Goal: Task Accomplishment & Management: Use online tool/utility

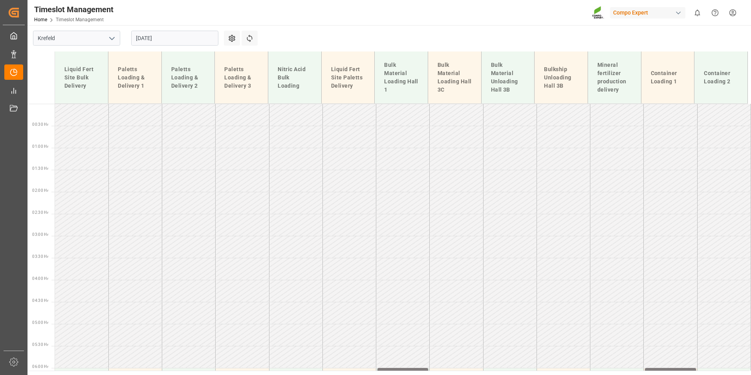
scroll to position [592, 0]
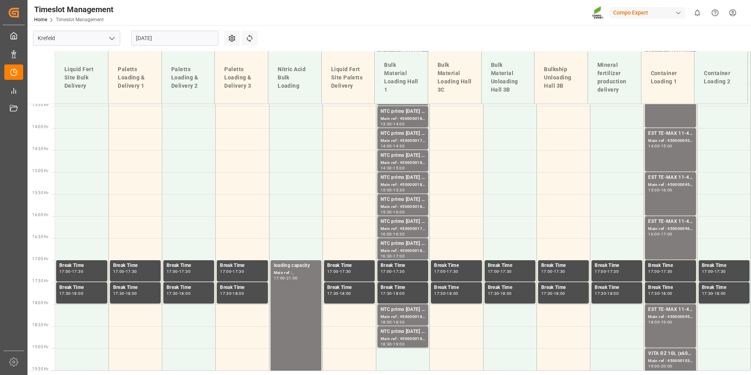
click at [191, 41] on input "[DATE]" at bounding box center [174, 38] width 87 height 15
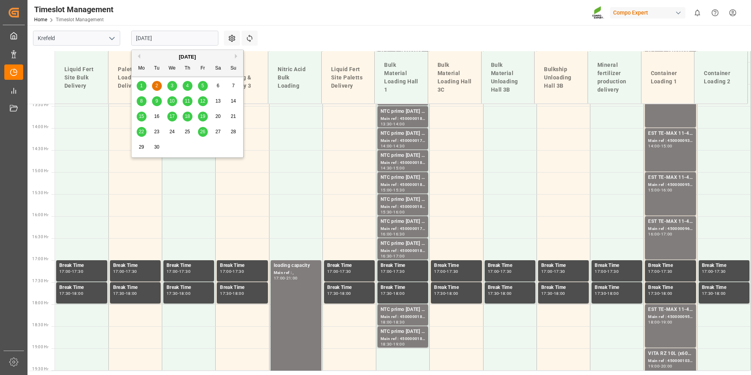
click at [139, 55] on button "Previous Month" at bounding box center [138, 56] width 5 height 5
click at [186, 148] on span "28" at bounding box center [187, 147] width 5 height 6
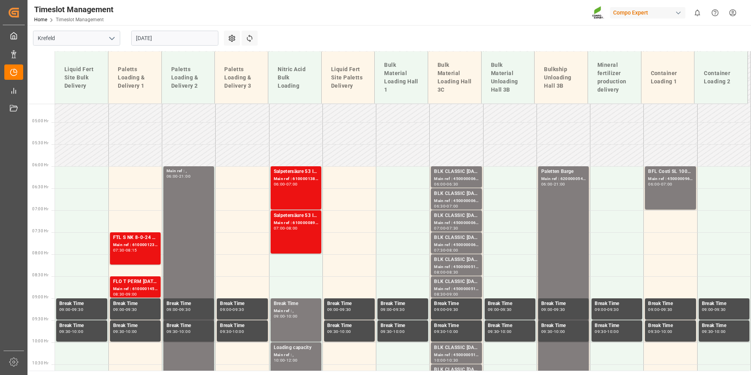
scroll to position [199, 0]
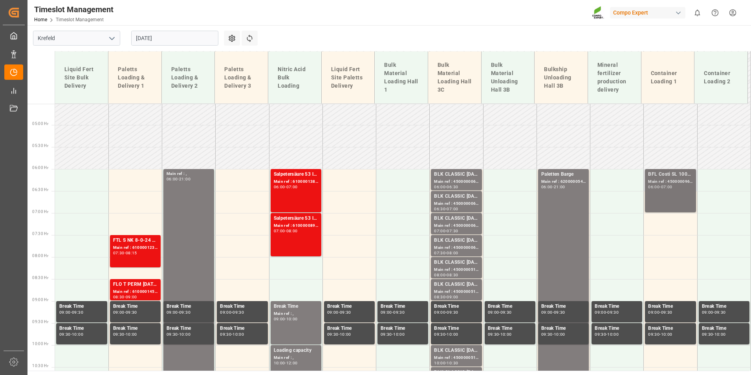
click at [676, 173] on div "BFL Costi SL 1000L IBC EGY;" at bounding box center [670, 175] width 44 height 8
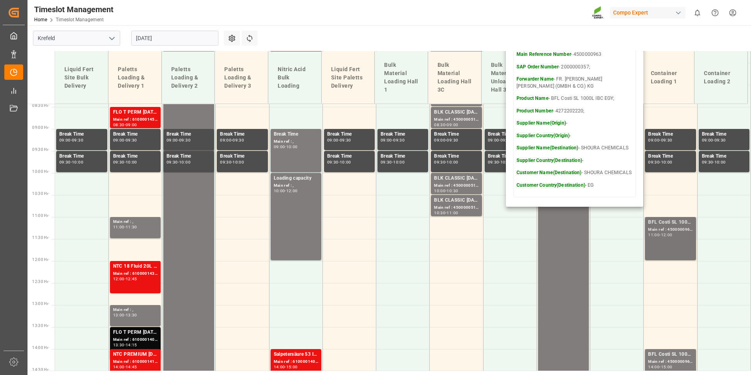
scroll to position [395, 0]
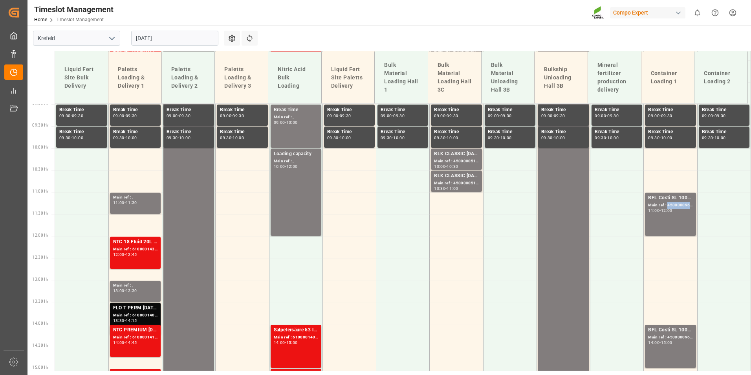
click at [675, 208] on div "Main ref : 4500000964, 2000000357;" at bounding box center [670, 205] width 44 height 7
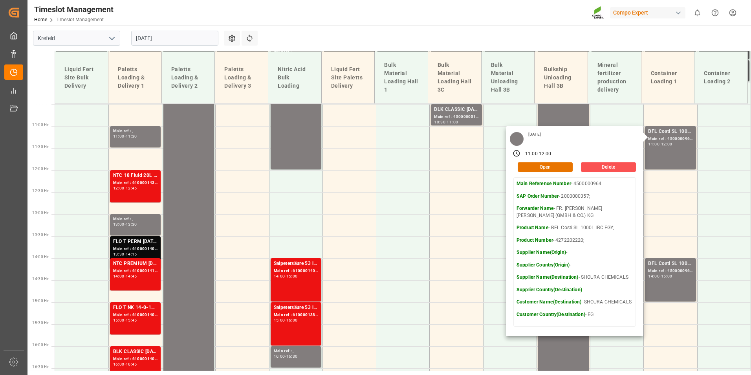
scroll to position [552, 0]
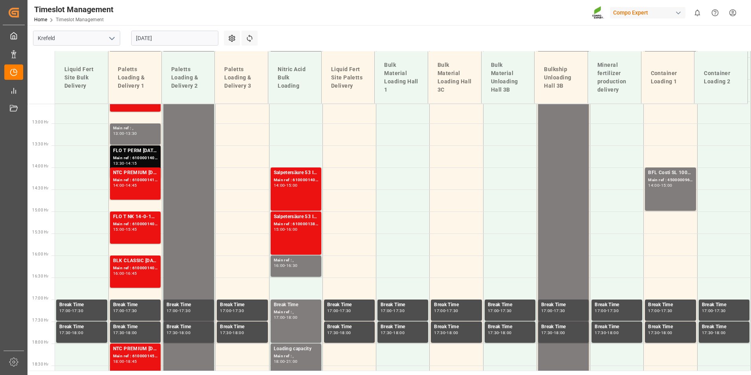
click at [668, 191] on div "BFL Costi SL 1000L IBC EGY; Main ref : 4500000965, 2000000357; 14:00 - 15:00" at bounding box center [670, 189] width 44 height 40
click at [251, 40] on icon at bounding box center [250, 38] width 8 height 8
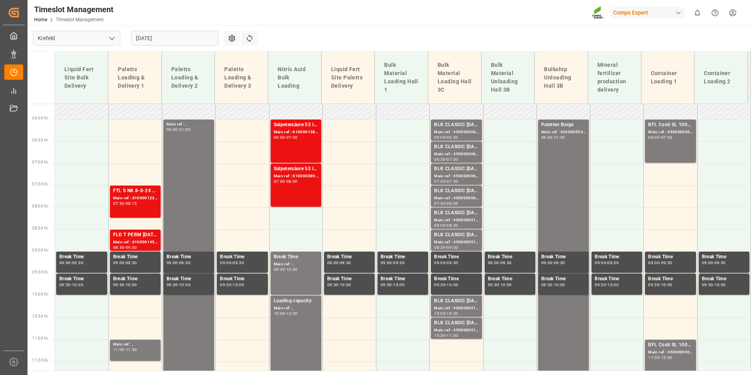
scroll to position [238, 0]
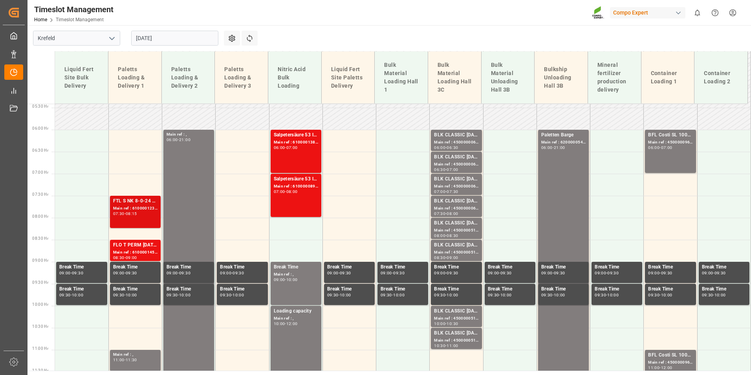
click at [144, 218] on div "FTL S NK 8-0-24 25kg (x40) INT;FLO T PERM [DATE] 25kg (x40) INT;SUPER FLO T Tur…" at bounding box center [135, 211] width 44 height 29
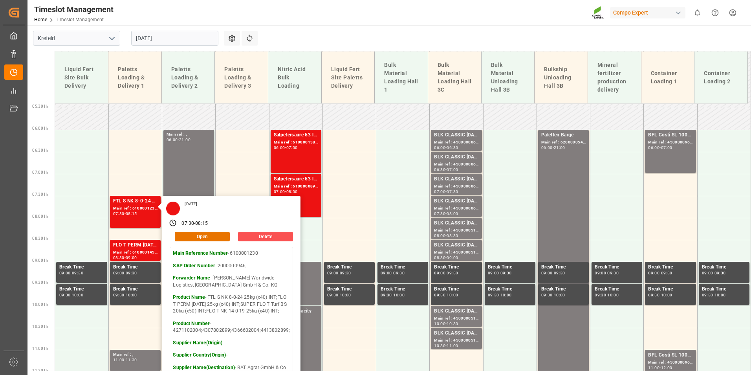
click at [322, 23] on div "Timeslot Management Home Timeslot Management Compo Expert 0 Notifications Only …" at bounding box center [386, 12] width 729 height 25
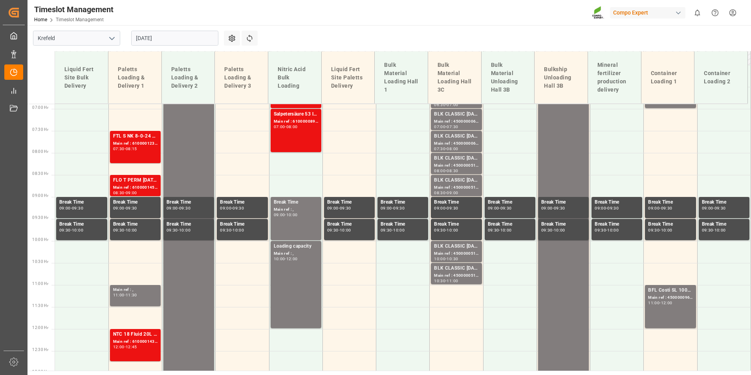
scroll to position [317, 0]
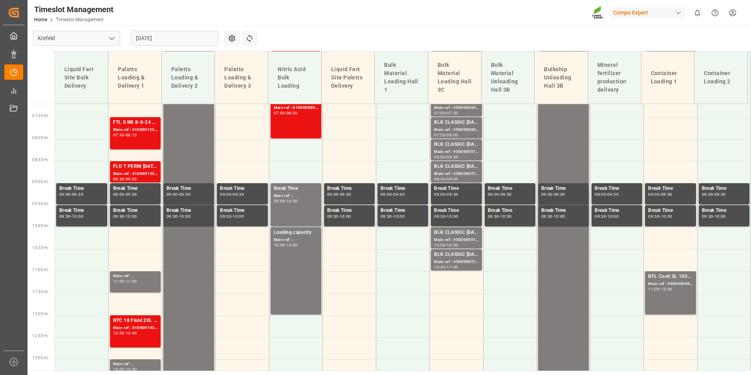
click at [178, 41] on input "[DATE]" at bounding box center [174, 38] width 87 height 15
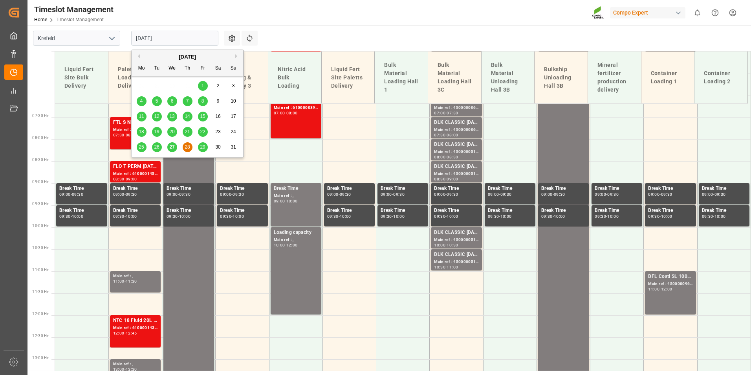
click at [349, 20] on div "Timeslot Management Home Timeslot Management Compo Expert 0 Notifications Only …" at bounding box center [386, 12] width 729 height 25
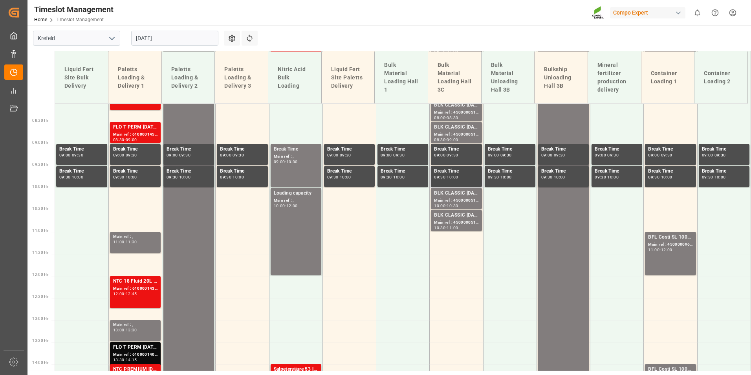
scroll to position [238, 0]
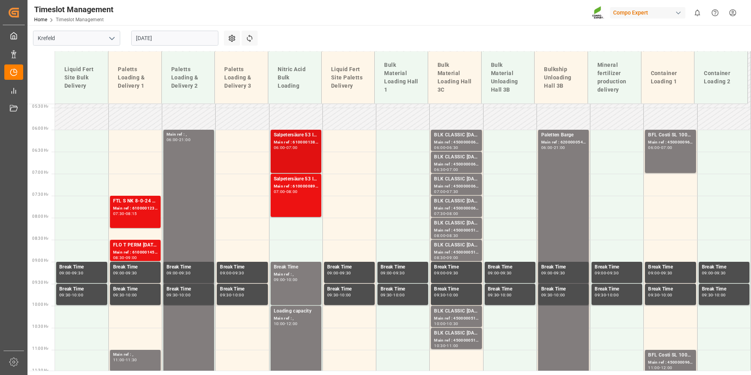
click at [292, 155] on div "Salpetersäure 53 lose; Main ref : 6100001387, 2000001203; 06:00 - 07:00" at bounding box center [296, 151] width 44 height 40
click at [295, 193] on div "08:00" at bounding box center [291, 192] width 11 height 4
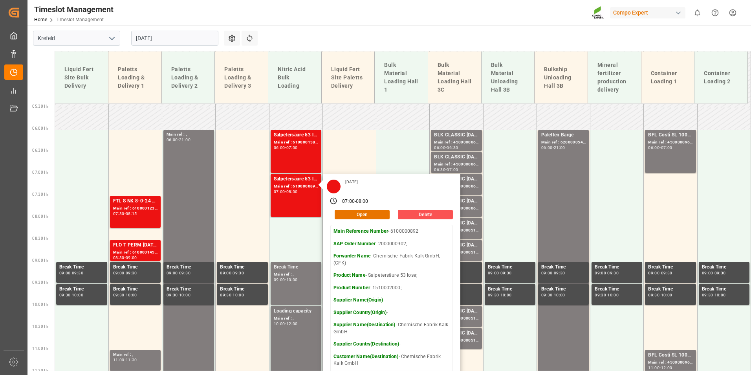
click at [366, 9] on div "Timeslot Management Home Timeslot Management Compo Expert 0 Notifications Only …" at bounding box center [386, 12] width 729 height 25
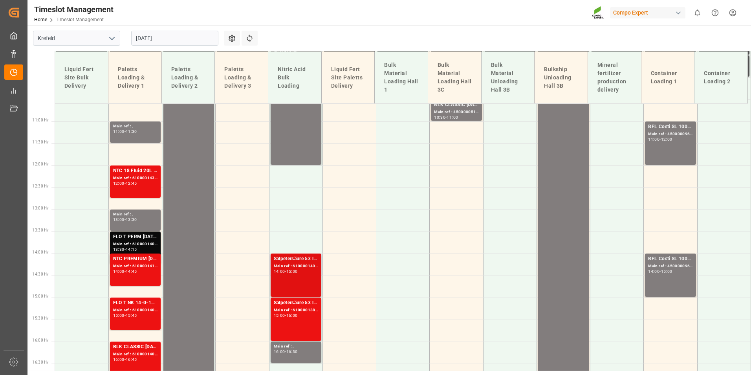
scroll to position [552, 0]
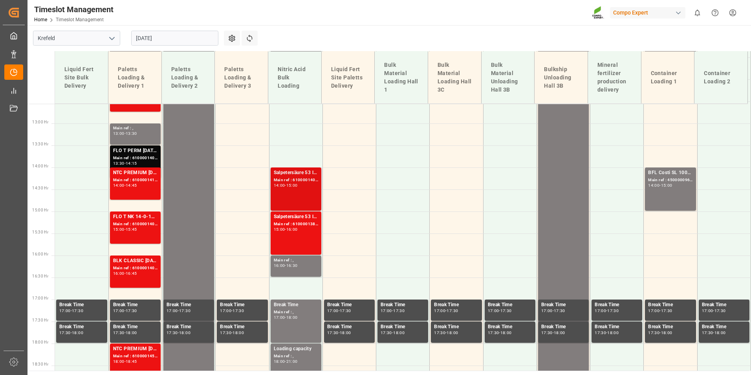
click at [307, 182] on div "Main ref : 6100001406, 2000001210;" at bounding box center [296, 180] width 44 height 7
click at [300, 236] on div "Salpetersäure 53 lose; Main ref : 6100001388, 2000001204; 15:00 - 16:00" at bounding box center [296, 233] width 44 height 40
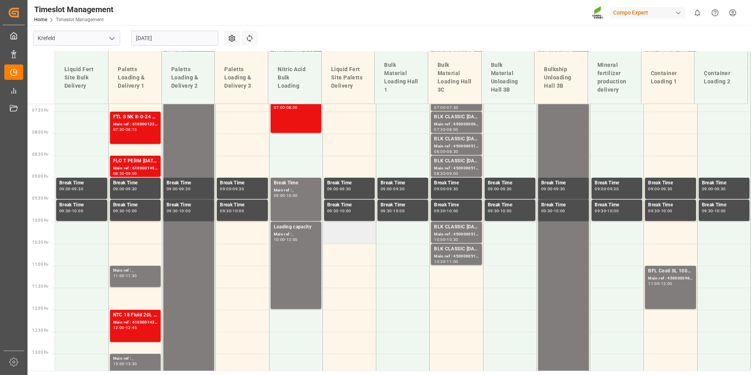
scroll to position [277, 0]
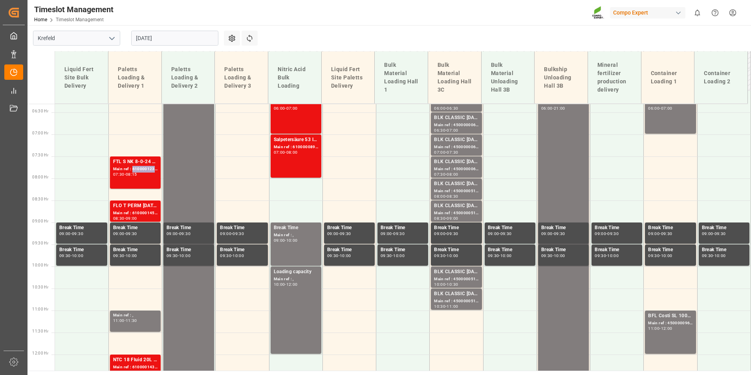
click at [142, 169] on div "Main ref : 6100001230, 2000000946;" at bounding box center [135, 169] width 44 height 7
click at [149, 210] on div "Main ref : 6100001459, 2000001182;" at bounding box center [135, 213] width 44 height 7
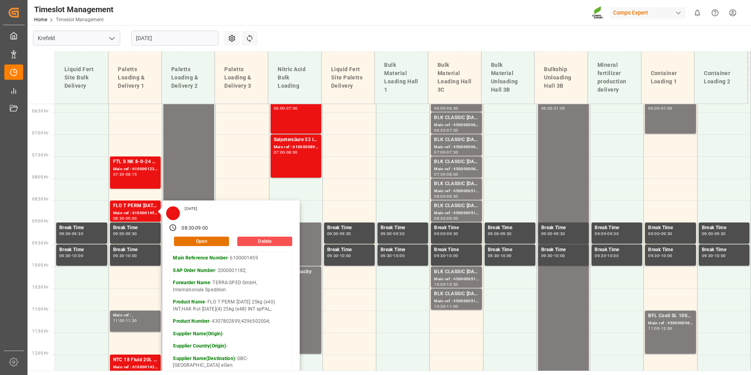
click at [324, 24] on div "Timeslot Management Home Timeslot Management Compo Expert 0 Notifications Only …" at bounding box center [386, 12] width 729 height 25
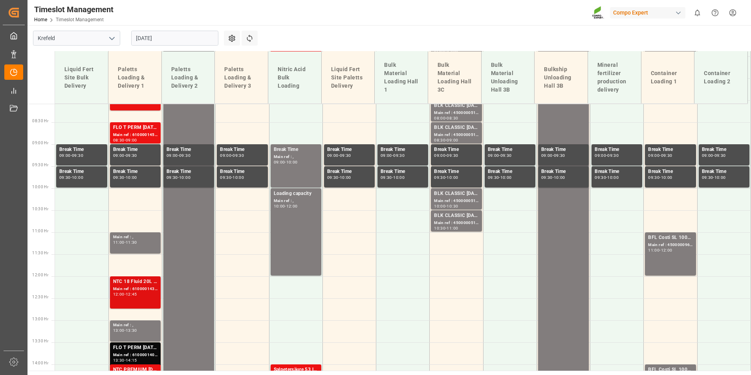
scroll to position [356, 0]
click at [132, 239] on div "Main ref : ," at bounding box center [135, 236] width 44 height 7
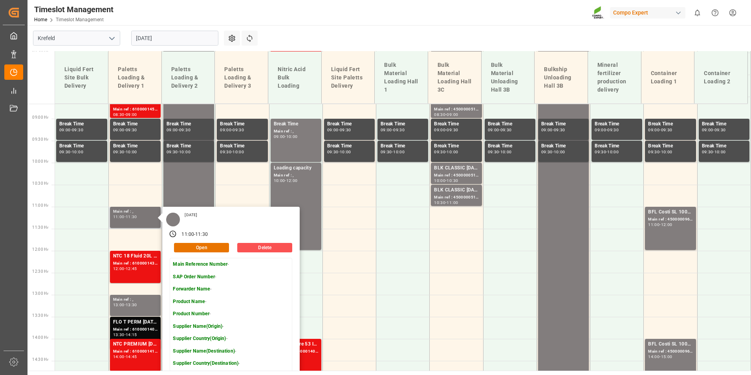
scroll to position [395, 0]
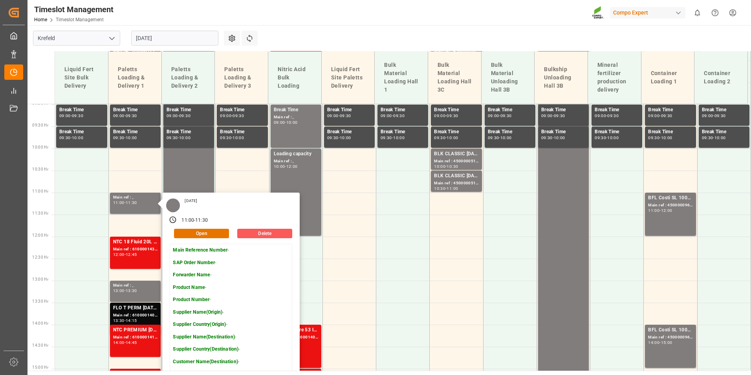
click at [254, 234] on button "Delete" at bounding box center [264, 233] width 55 height 9
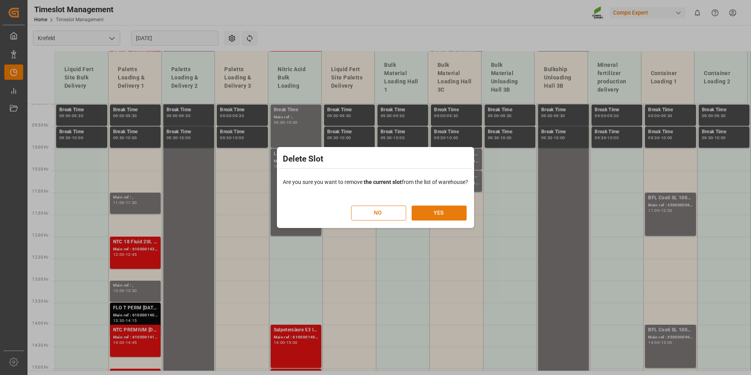
click at [429, 211] on button "YES" at bounding box center [439, 212] width 55 height 15
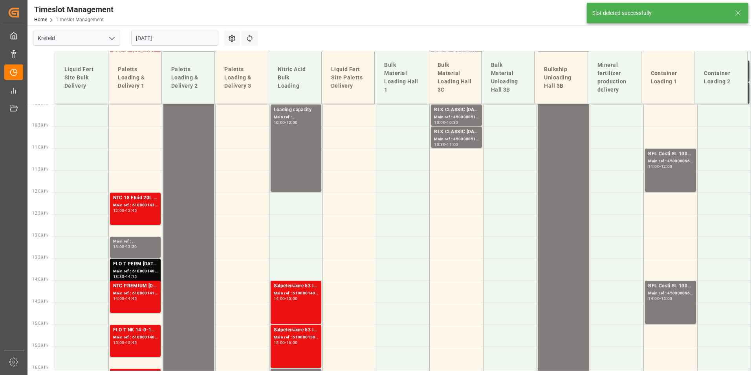
scroll to position [518, 0]
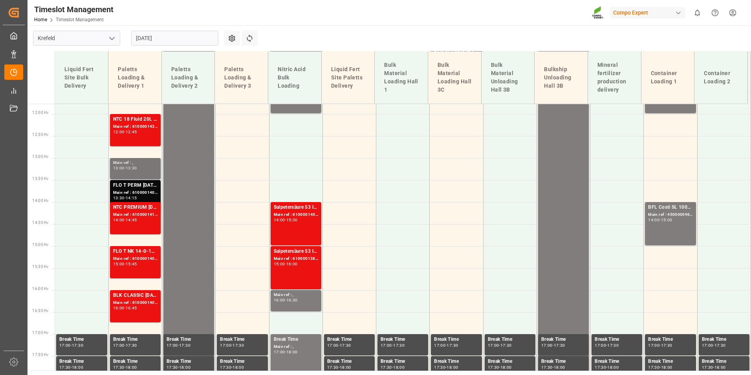
click at [131, 171] on div "Main ref : , 13:00 - 13:30" at bounding box center [135, 169] width 44 height 18
click at [141, 191] on div "Main ref : 6100001405, 2000001220;" at bounding box center [135, 192] width 44 height 7
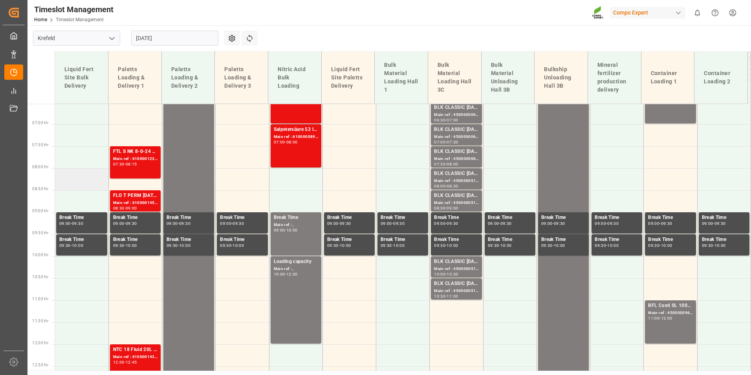
scroll to position [282, 0]
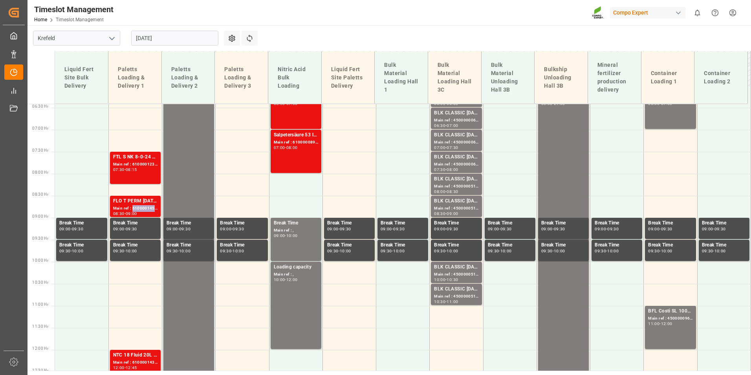
click at [143, 206] on div "Main ref : 6100001459, 2000001182;" at bounding box center [135, 208] width 44 height 7
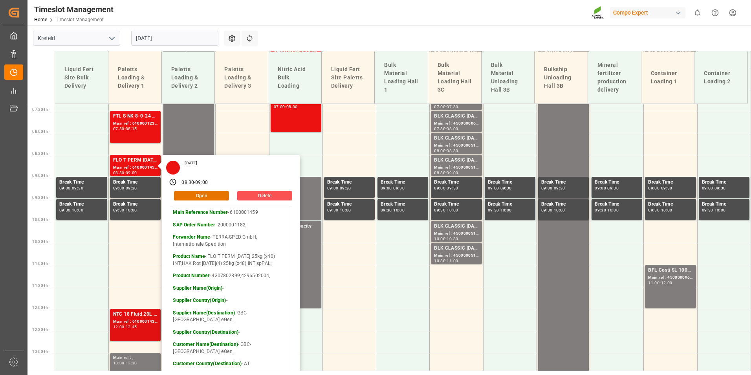
scroll to position [361, 0]
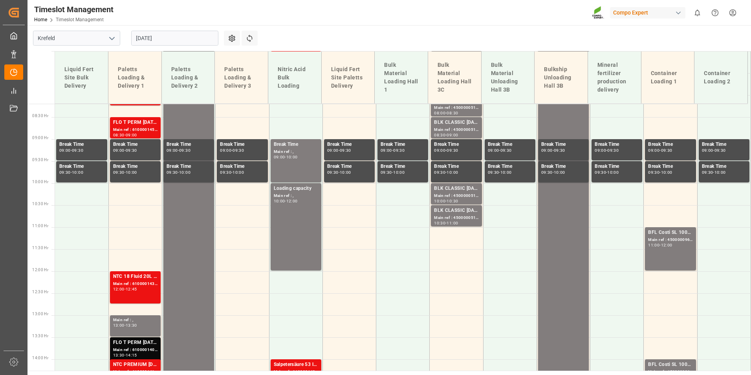
click at [130, 288] on div "12:45" at bounding box center [131, 289] width 11 height 4
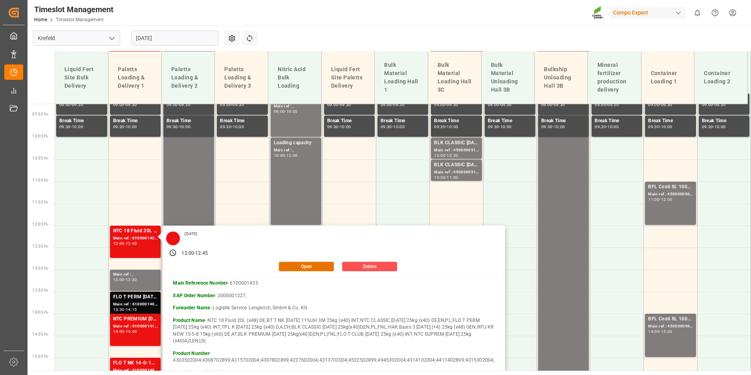
scroll to position [479, 0]
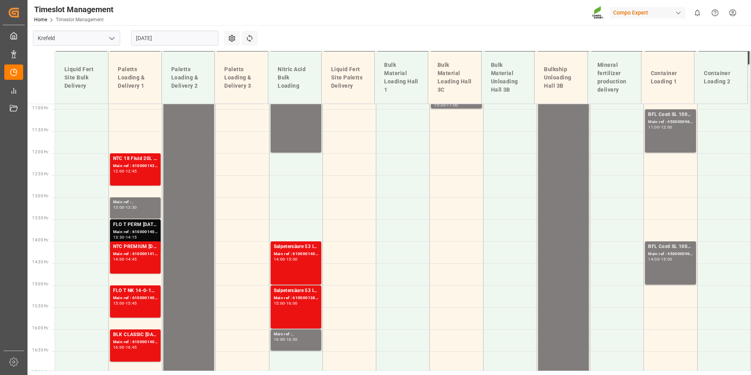
click at [148, 222] on div "FLO T PERM [DATE] 25kg (x40) INT;FLO T NK 14-0-19 25kg (x40) INT;SUPER FLO T Tu…" at bounding box center [135, 225] width 44 height 8
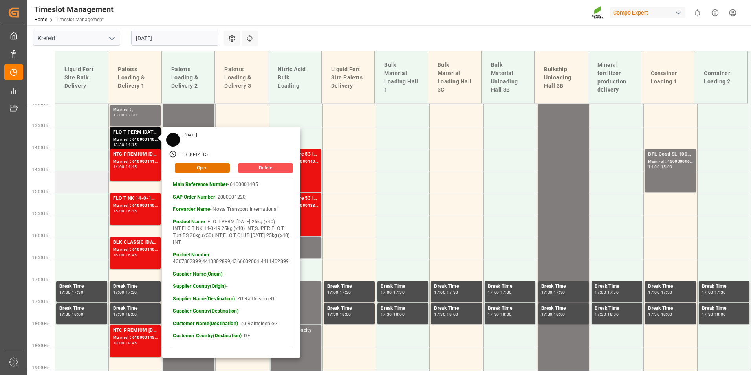
scroll to position [557, 0]
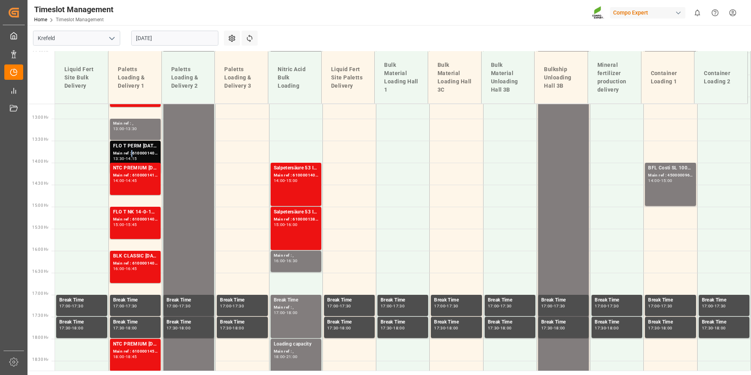
click at [131, 152] on div "Main ref : 6100001405, 2000001220;" at bounding box center [135, 153] width 44 height 7
click at [147, 167] on div "NTC PREMIUM [DATE]+3+TE 600kg BB;BLK CLASSIC [DATE]+3+TE 600kg BB;NTC PREMIUM […" at bounding box center [135, 168] width 44 height 8
click at [123, 213] on div "FLO T NK 14-0-19 25kg (x40) INT;FLO T PERM [DATE] 25kg (x40) INT;SUPER FLO T Tu…" at bounding box center [135, 212] width 44 height 8
click at [147, 264] on div "Main ref : 6100001409, 2000000217;" at bounding box center [135, 263] width 44 height 7
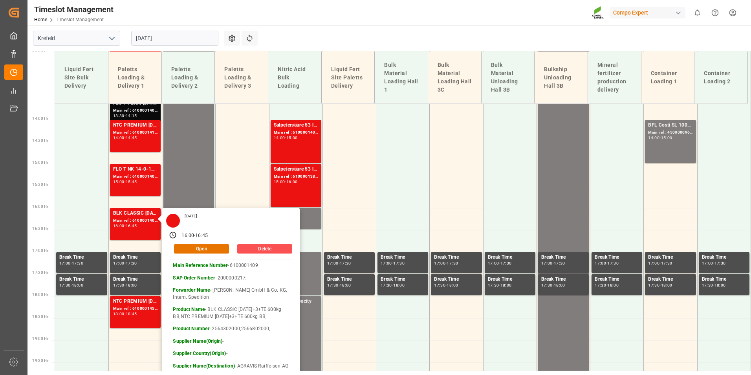
scroll to position [675, 0]
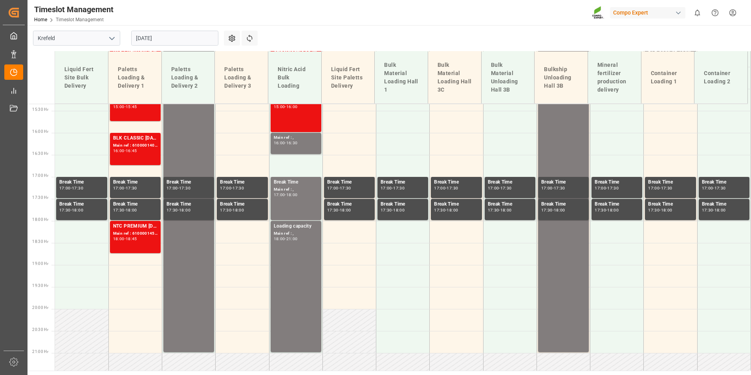
click at [145, 244] on div "NTC PREMIUM [DATE]+3+TE 600kg BB; Main ref : 6100001456, 2000001059; 18:00 - 18…" at bounding box center [135, 236] width 44 height 29
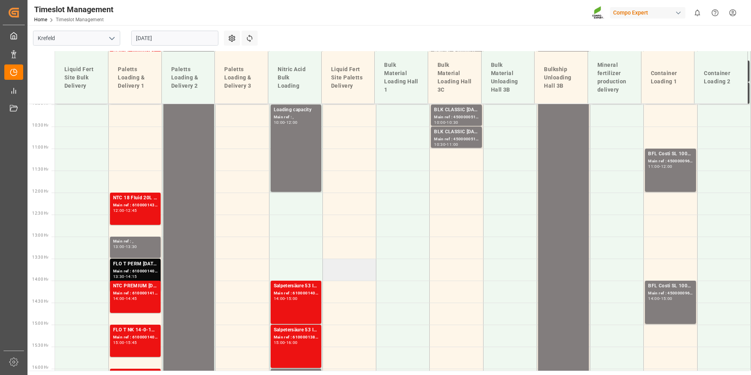
scroll to position [636, 0]
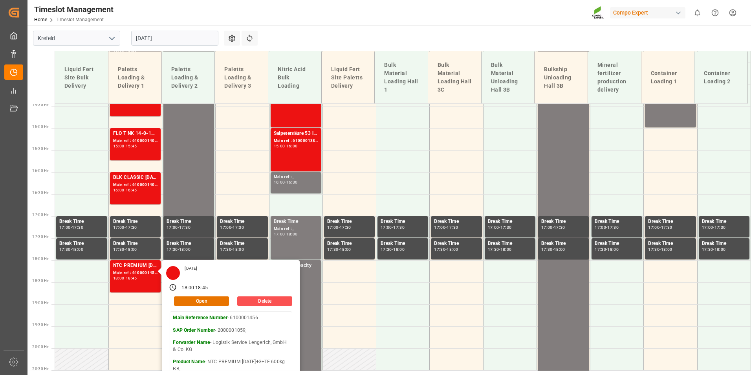
click at [210, 37] on input "[DATE]" at bounding box center [174, 38] width 87 height 15
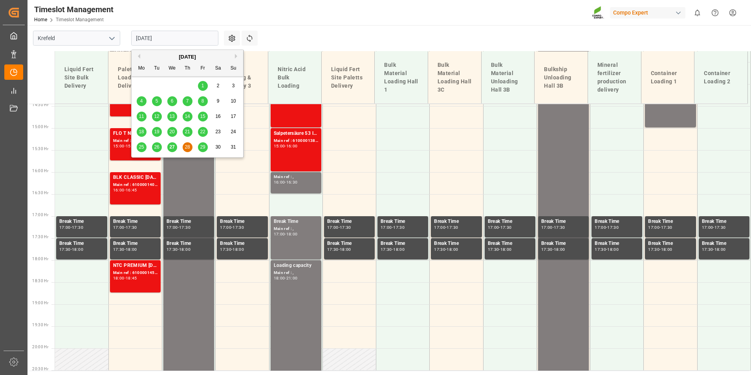
click at [171, 148] on span "27" at bounding box center [171, 147] width 5 height 6
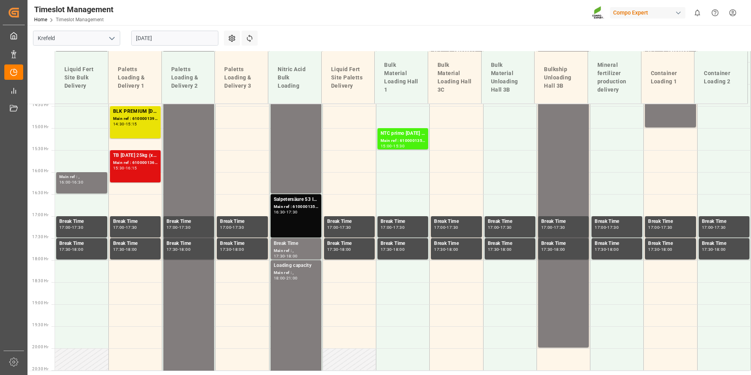
click at [146, 159] on div "TB [DATE] 25kg (x40) INT;" at bounding box center [135, 156] width 44 height 8
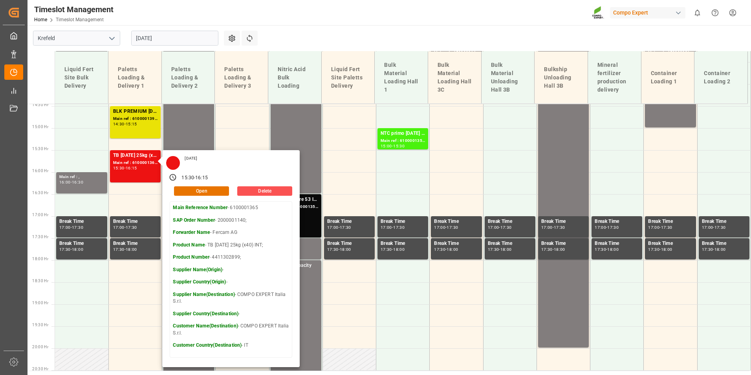
click at [332, 40] on main "[GEOGRAPHIC_DATA] [DATE] Settings Refresh Time Slots Liquid Fert Site Bulk Deli…" at bounding box center [389, 197] width 722 height 345
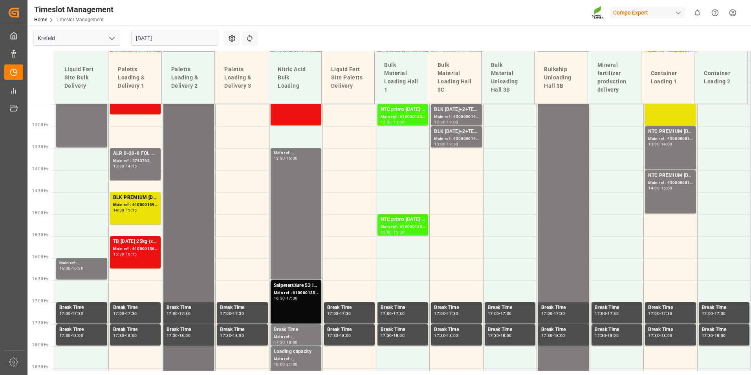
scroll to position [479, 0]
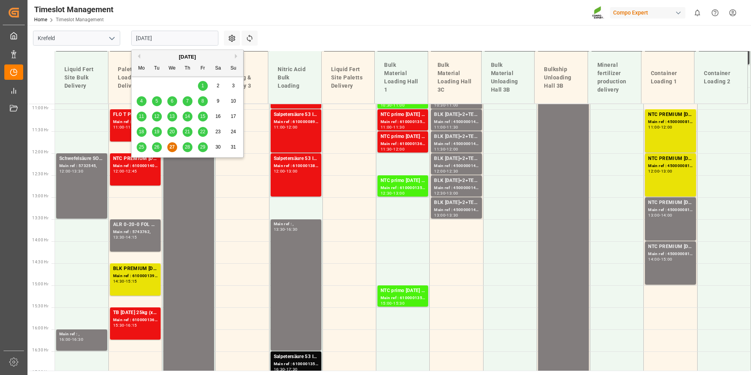
drag, startPoint x: 162, startPoint y: 39, endPoint x: 277, endPoint y: 58, distance: 117.1
click at [163, 40] on input "[DATE]" at bounding box center [174, 38] width 87 height 15
click at [234, 56] on div "[DATE]" at bounding box center [188, 57] width 112 height 8
click at [235, 57] on button "Next Month" at bounding box center [237, 56] width 5 height 5
click at [171, 103] on span "10" at bounding box center [171, 101] width 5 height 6
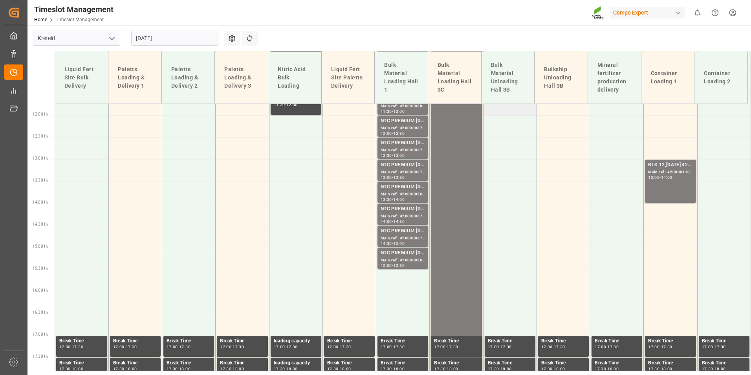
scroll to position [518, 0]
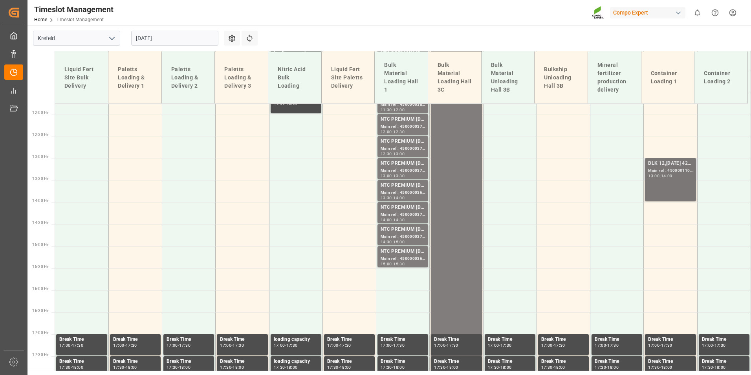
click at [672, 181] on div "BLK 12,[DATE] 42x25 kg INT;FLO T NK 14-0-19 25kg (x40) INT; Main ref : 45000011…" at bounding box center [670, 180] width 44 height 40
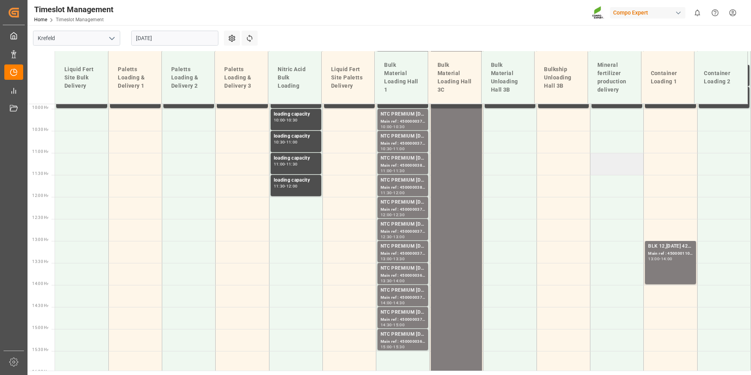
scroll to position [400, 0]
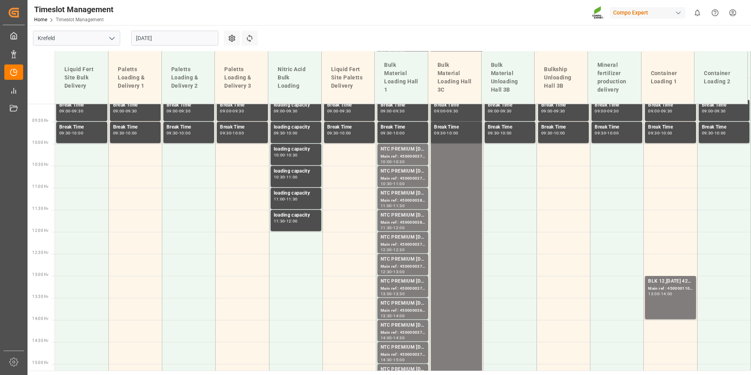
click at [660, 202] on td at bounding box center [670, 199] width 53 height 22
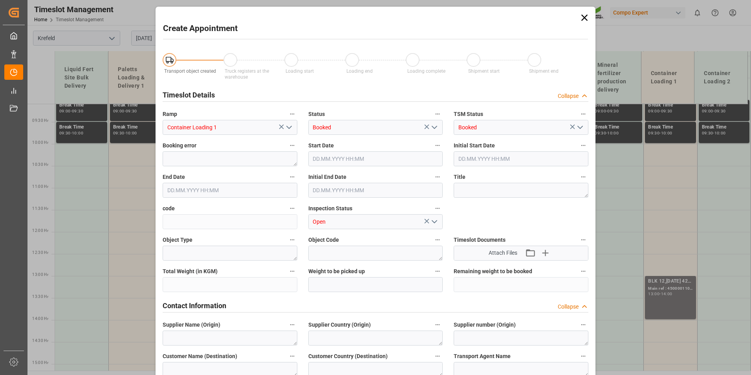
type input "[DATE] 11:00"
type input "[DATE] 11:30"
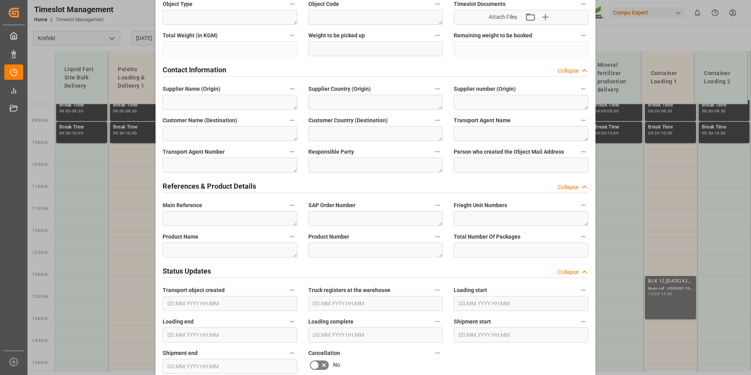
scroll to position [393, 0]
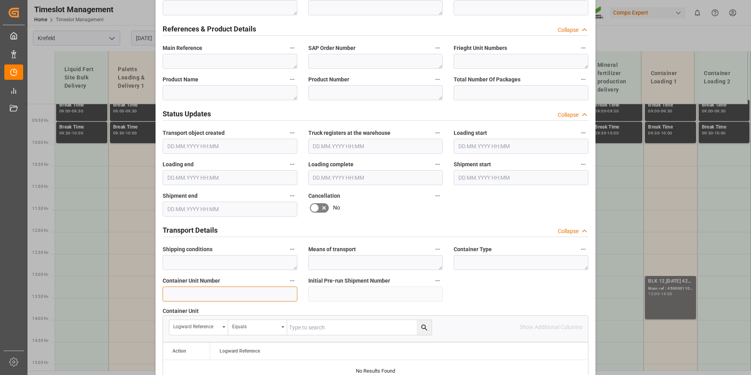
click at [208, 293] on input at bounding box center [230, 293] width 135 height 15
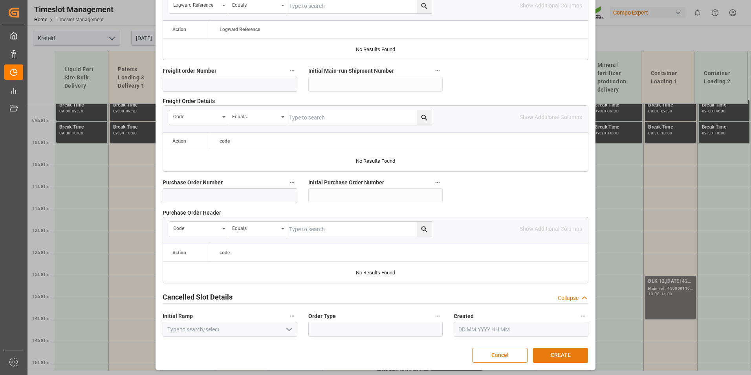
scroll to position [716, 0]
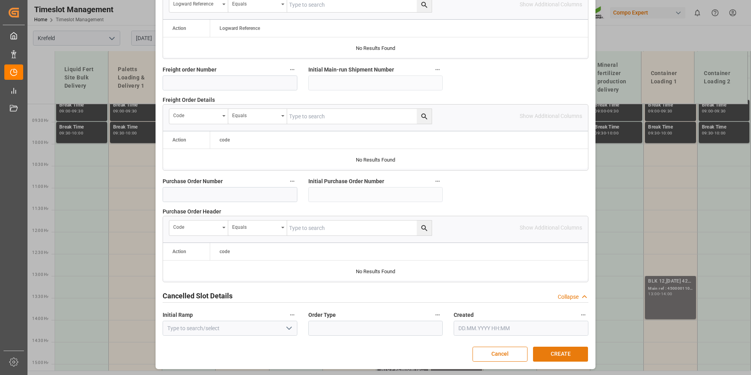
type input "4500001101"
click at [574, 350] on button "CREATE" at bounding box center [560, 354] width 55 height 15
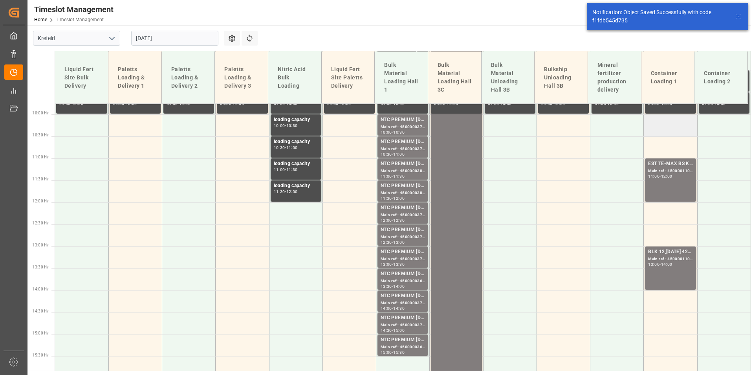
scroll to position [460, 0]
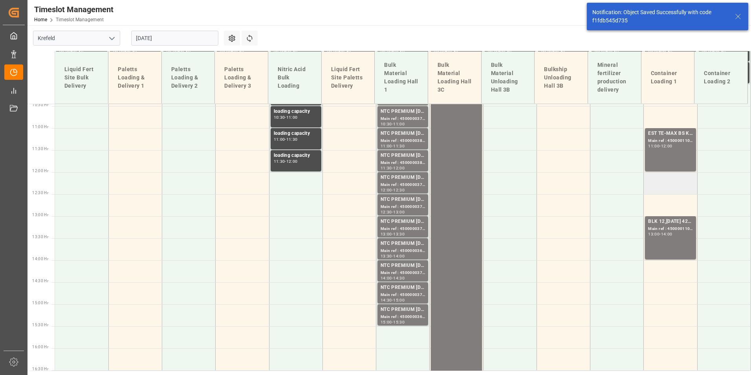
click at [661, 187] on td at bounding box center [670, 183] width 53 height 22
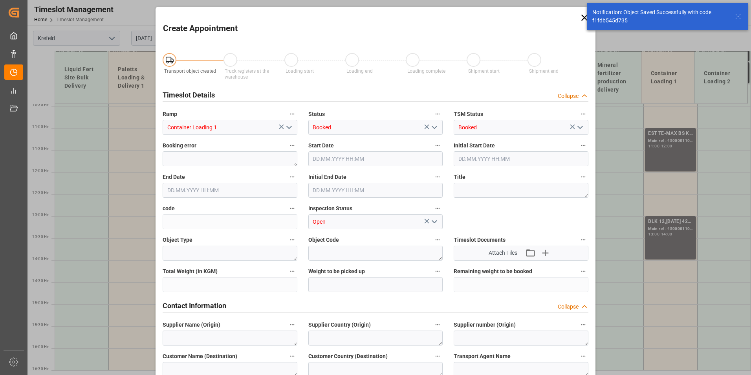
type input "[DATE] 12:00"
type input "[DATE] 12:30"
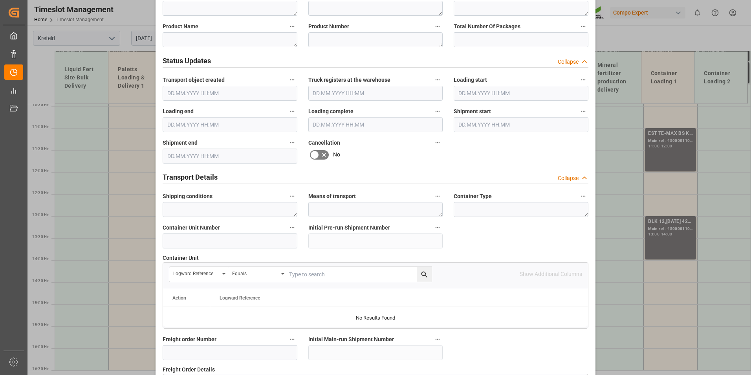
scroll to position [550, 0]
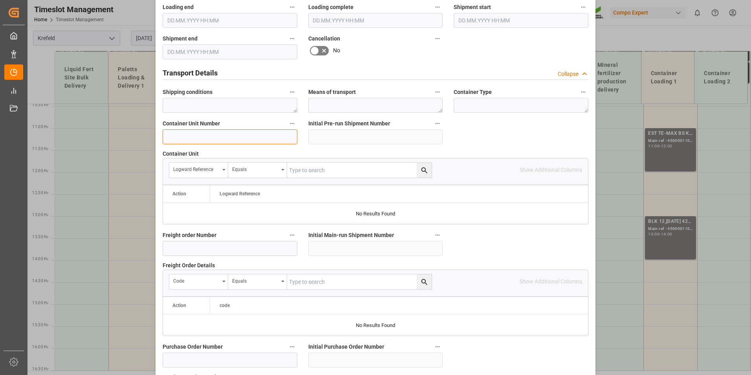
click at [217, 137] on input at bounding box center [230, 136] width 135 height 15
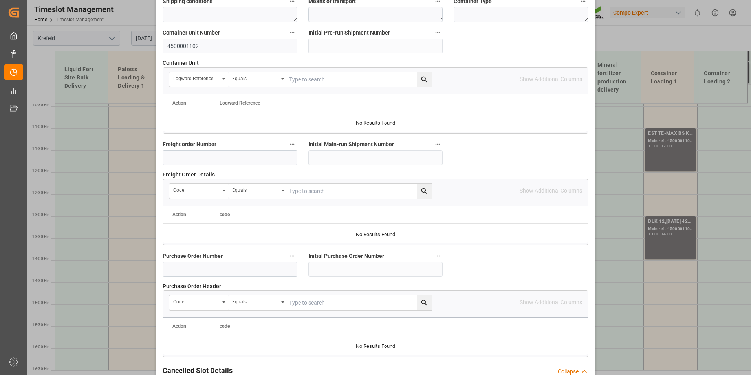
scroll to position [716, 0]
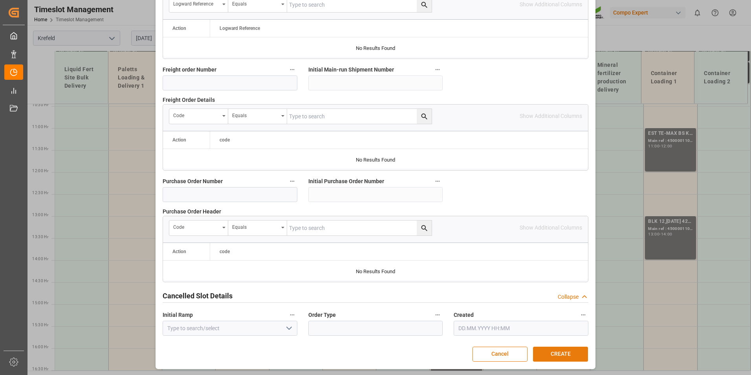
type input "4500001102"
click at [549, 348] on button "CREATE" at bounding box center [560, 354] width 55 height 15
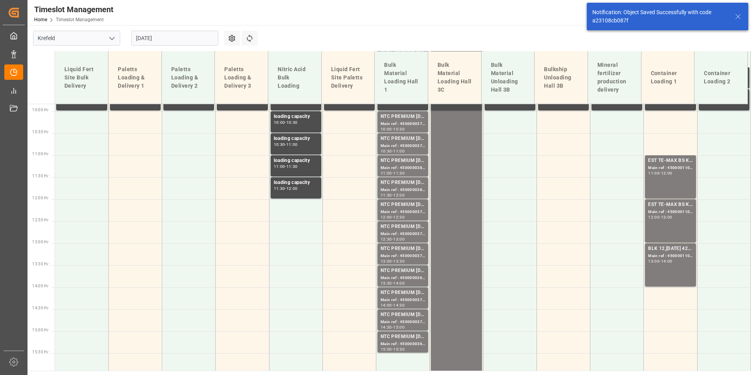
scroll to position [451, 0]
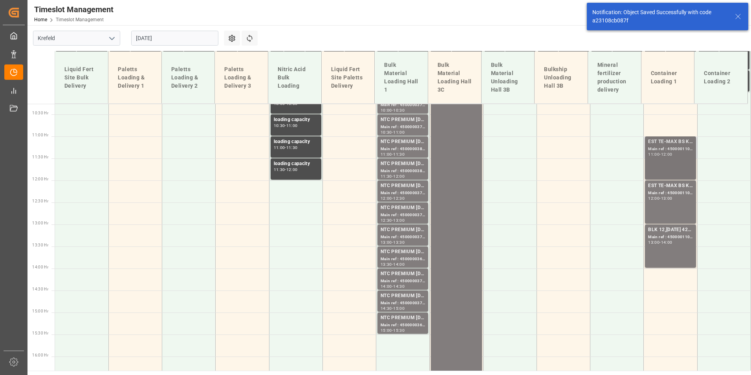
click at [668, 154] on div "12:00" at bounding box center [666, 154] width 11 height 4
click at [668, 207] on div "EST TE-MAX BS KR 11-48 1000kg BB; Main ref : 4500001102, 2000001085; 12:00 - 13…" at bounding box center [670, 202] width 44 height 40
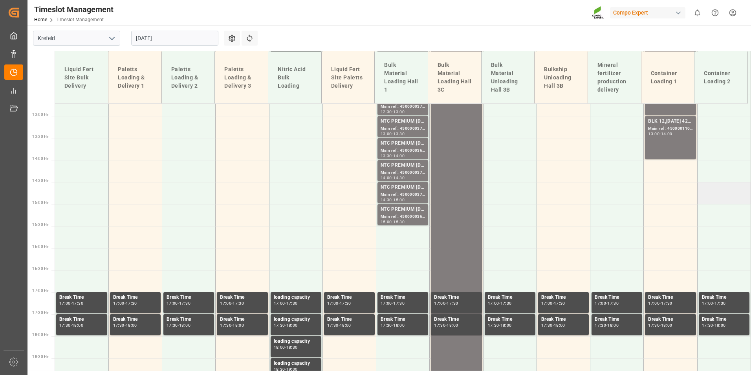
scroll to position [569, 0]
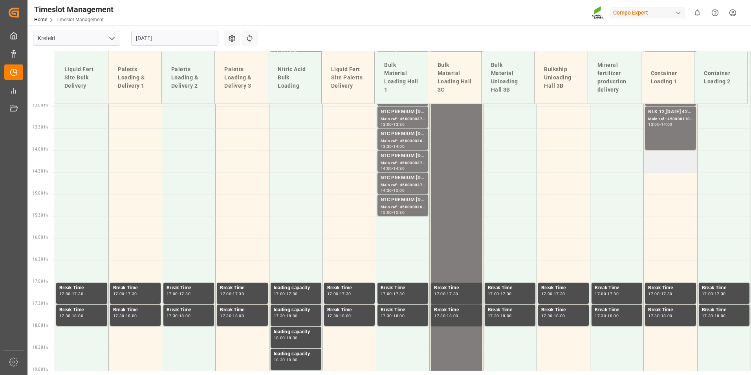
click at [650, 165] on td at bounding box center [670, 161] width 53 height 22
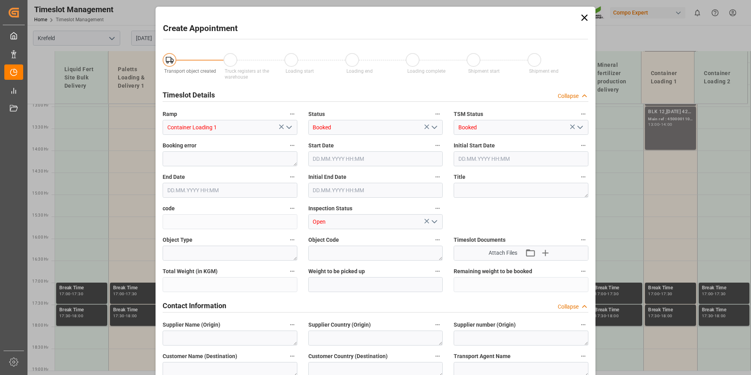
type input "[DATE] 14:00"
type input "[DATE] 14:30"
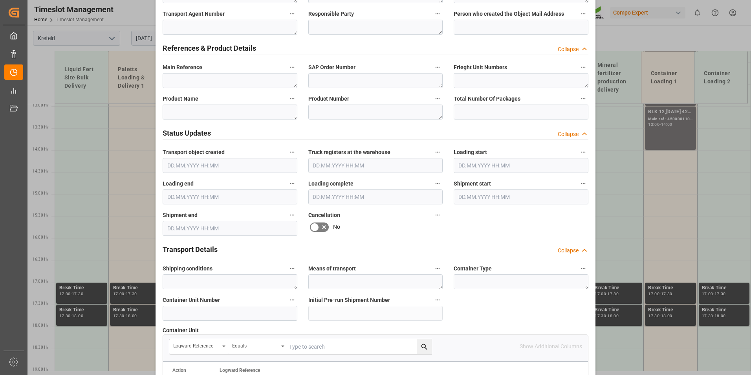
scroll to position [393, 0]
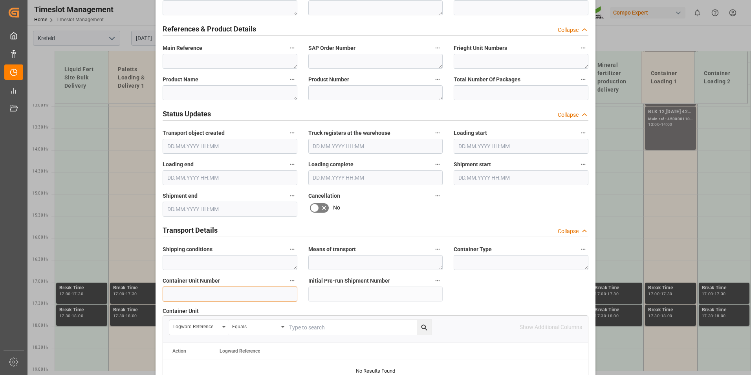
click at [226, 289] on input at bounding box center [230, 293] width 135 height 15
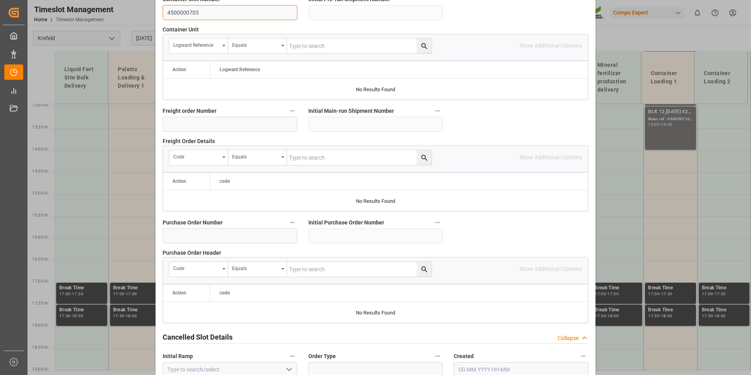
scroll to position [716, 0]
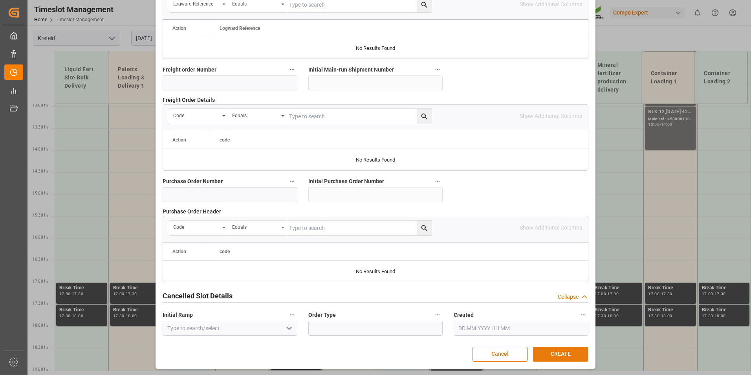
type input "4500000703"
click at [549, 353] on button "CREATE" at bounding box center [560, 354] width 55 height 15
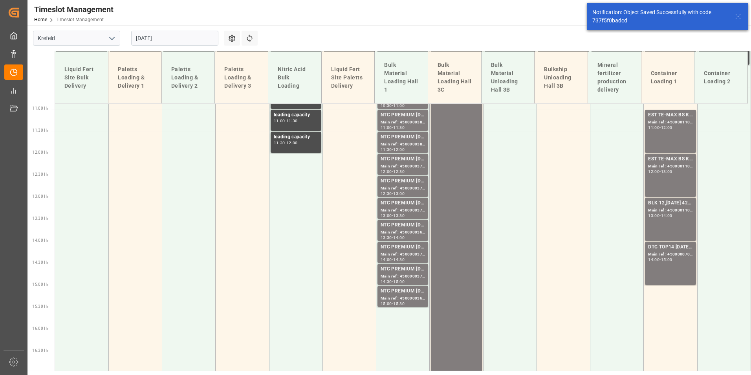
scroll to position [592, 0]
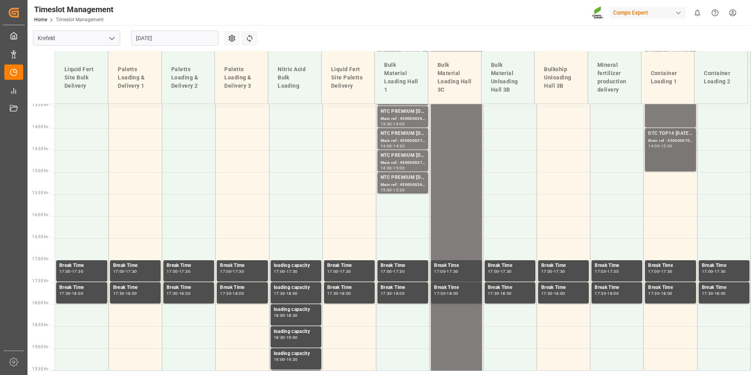
click at [652, 157] on div "DTC TOP14 [DATE] 15%UH 3M 25kg(x42) WW; Main ref : 4500000703, 2000000567; 14:0…" at bounding box center [670, 150] width 44 height 40
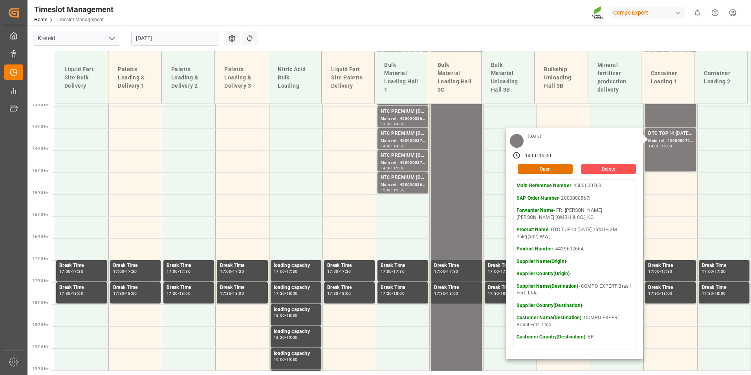
click at [470, 33] on main "[GEOGRAPHIC_DATA] [DATE] Settings Refresh Time Slots Liquid Fert Site Bulk Deli…" at bounding box center [389, 197] width 722 height 345
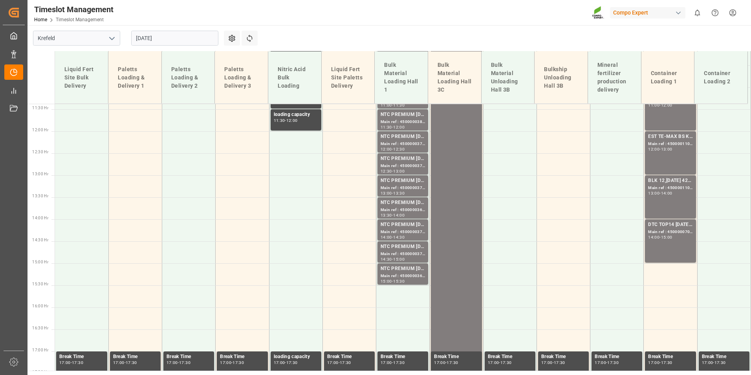
scroll to position [435, 0]
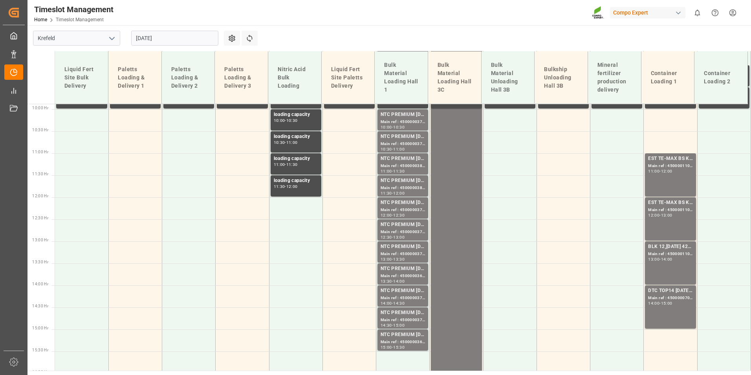
click at [171, 41] on input "[DATE]" at bounding box center [174, 38] width 87 height 15
click at [360, 68] on div "Liquid Fert Site Paletts Delivery" at bounding box center [348, 77] width 40 height 31
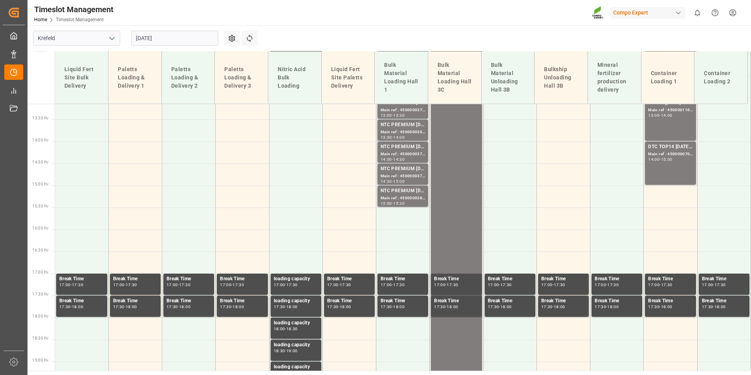
scroll to position [513, 0]
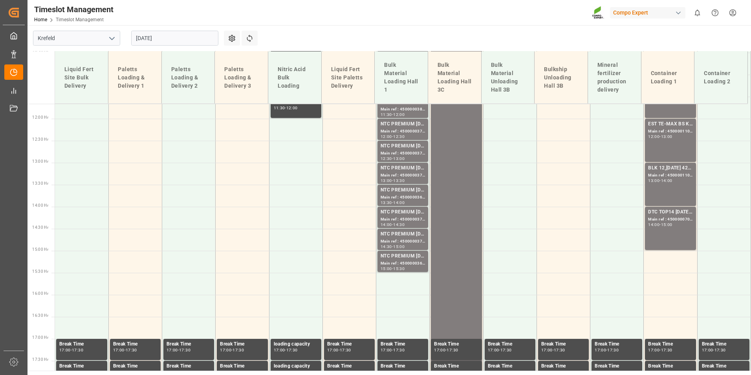
click at [187, 40] on input "[DATE]" at bounding box center [174, 38] width 87 height 15
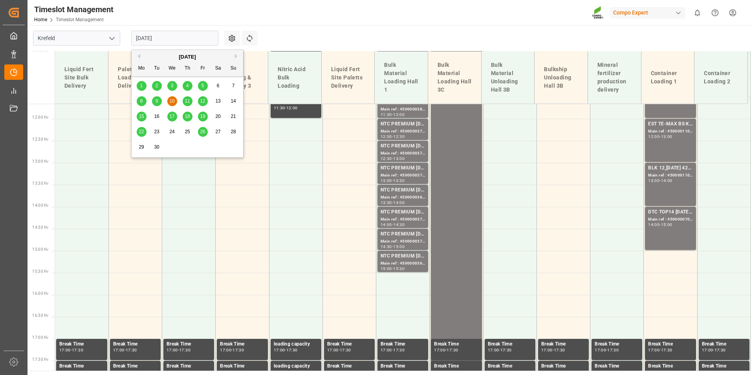
click at [140, 57] on div "[DATE]" at bounding box center [188, 57] width 112 height 8
click at [139, 58] on button "Previous Month" at bounding box center [138, 56] width 5 height 5
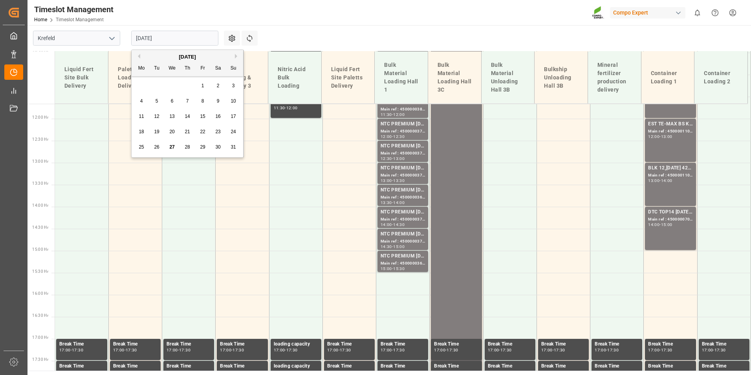
click at [184, 147] on div "28" at bounding box center [188, 147] width 10 height 9
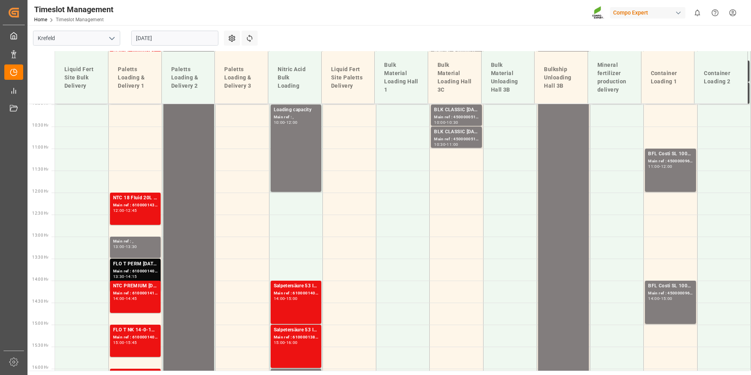
scroll to position [282, 0]
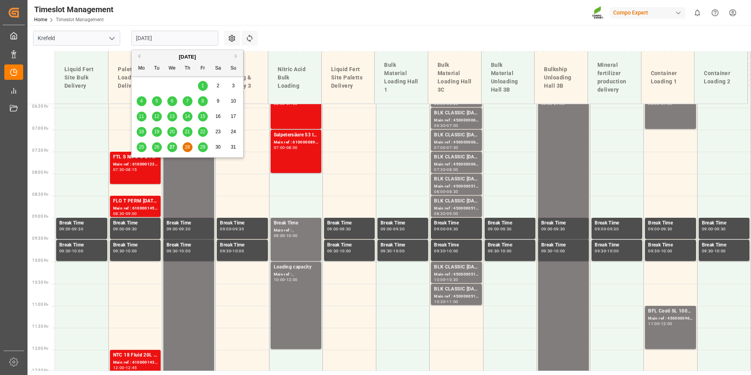
click at [186, 39] on input "[DATE]" at bounding box center [174, 38] width 87 height 15
click at [199, 149] on div "29" at bounding box center [203, 147] width 10 height 9
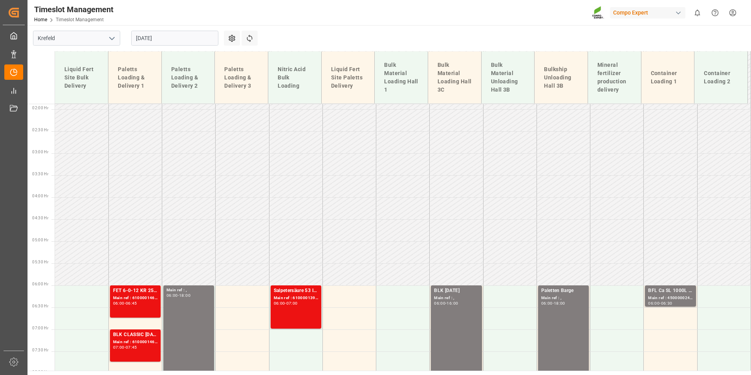
scroll to position [161, 0]
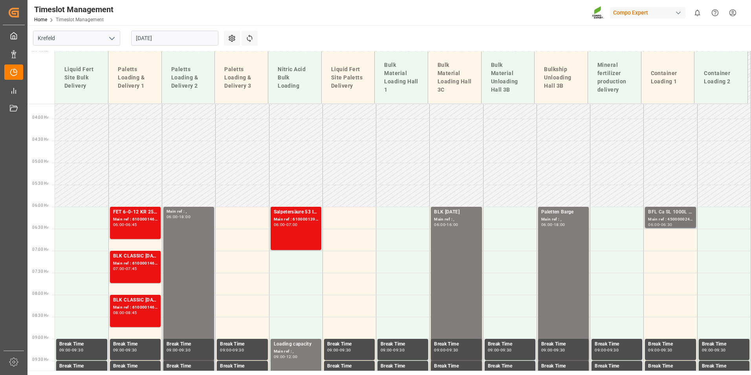
click at [664, 215] on div "BFL Ca SL 1000L IBC MTO;" at bounding box center [670, 212] width 44 height 8
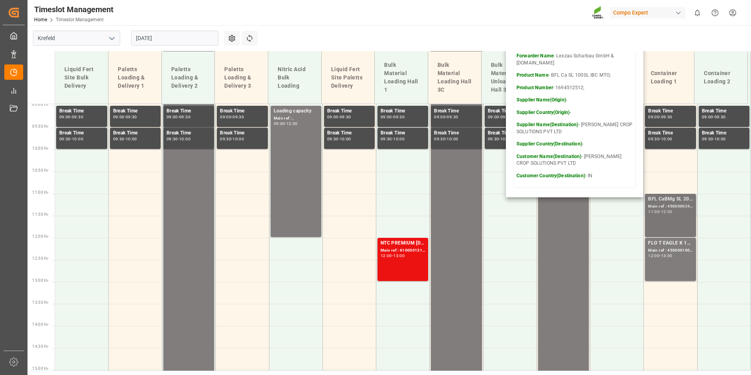
scroll to position [397, 0]
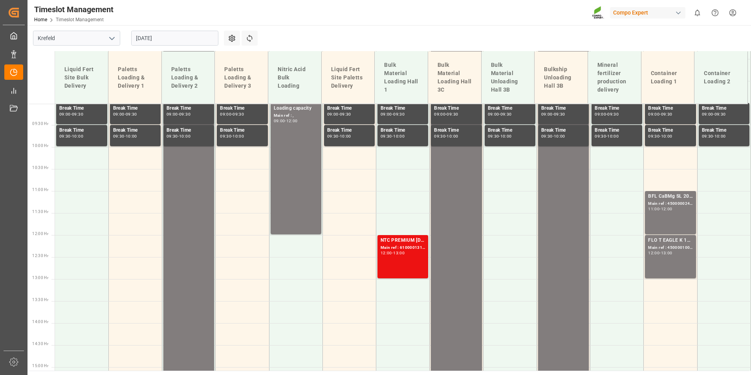
click at [669, 219] on div "BFL CaBMg SL 20L (x48) EN,IN MTO; Main ref : 4500000244, 2000000200; 11:00 - 12…" at bounding box center [670, 213] width 44 height 40
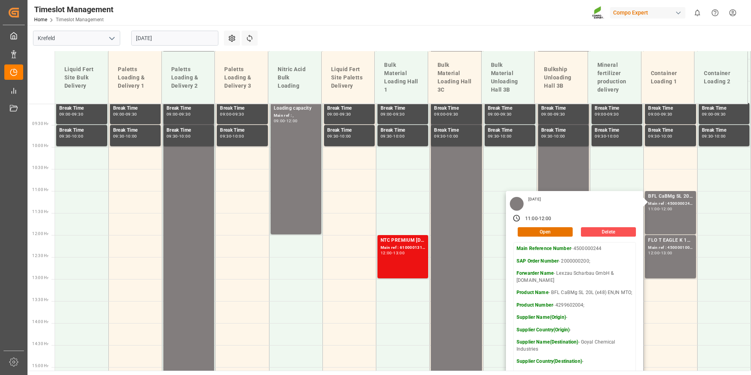
scroll to position [436, 0]
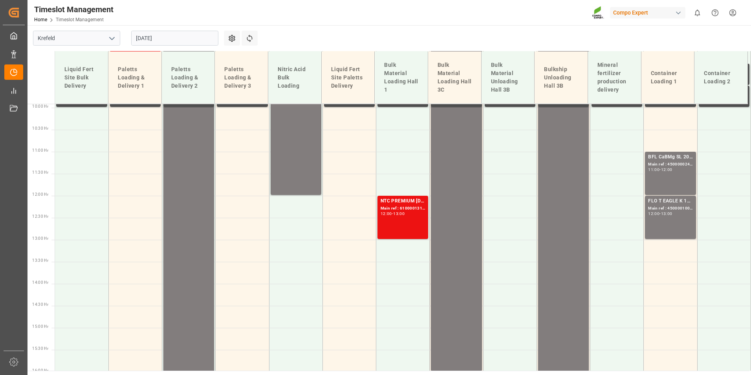
click at [670, 206] on div "Main ref : 4500001005, 2000001041;" at bounding box center [670, 208] width 44 height 7
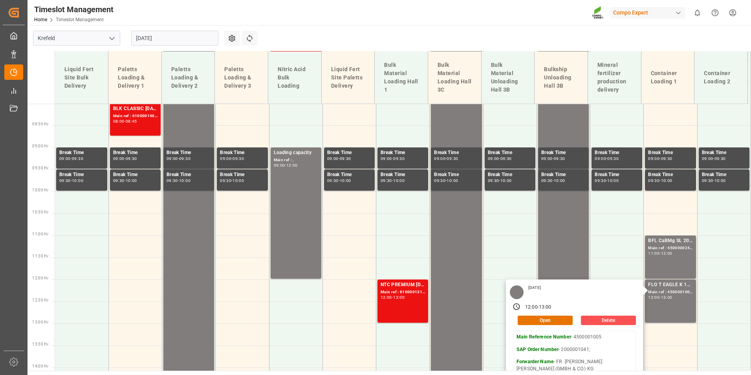
scroll to position [358, 0]
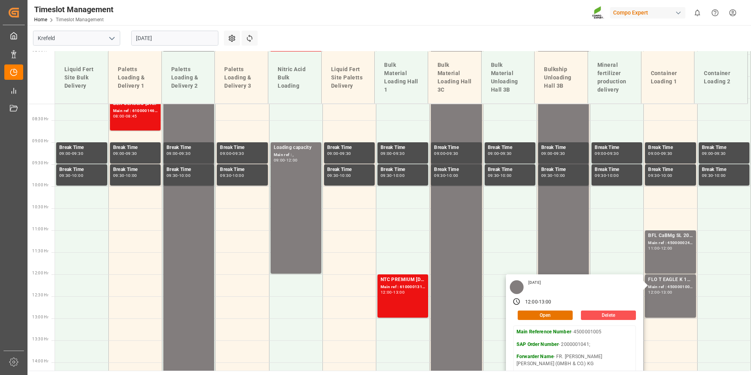
click at [196, 40] on input "[DATE]" at bounding box center [174, 38] width 87 height 15
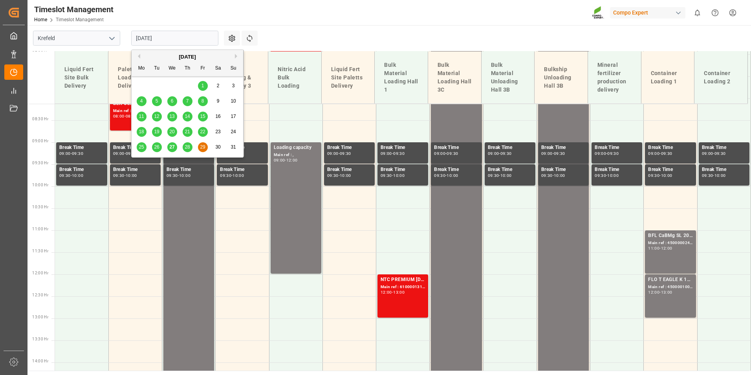
click at [174, 147] on span "27" at bounding box center [171, 147] width 5 height 6
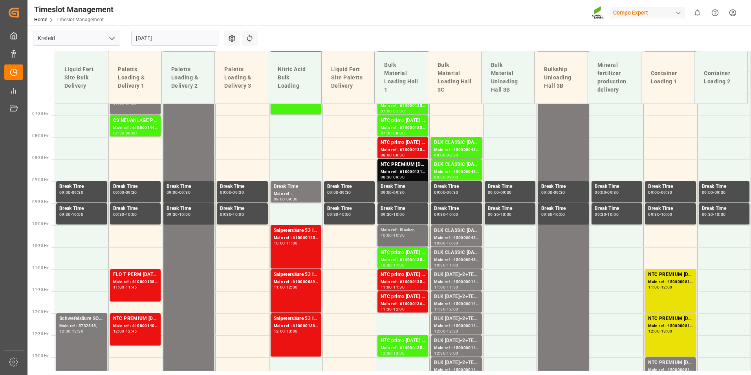
scroll to position [361, 0]
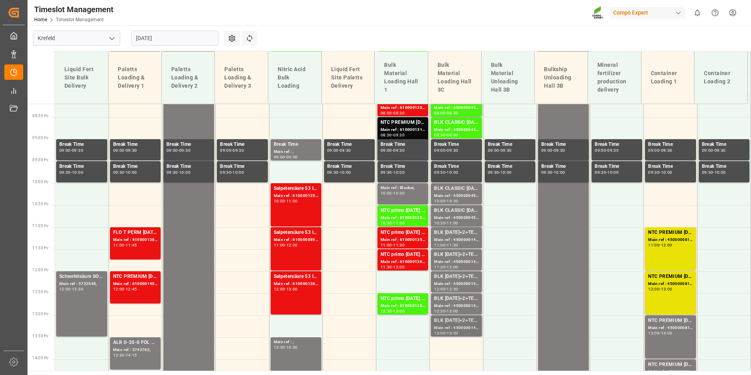
click at [469, 321] on div "BLK [DATE]+2+TE (GW) BULK;" at bounding box center [456, 321] width 44 height 8
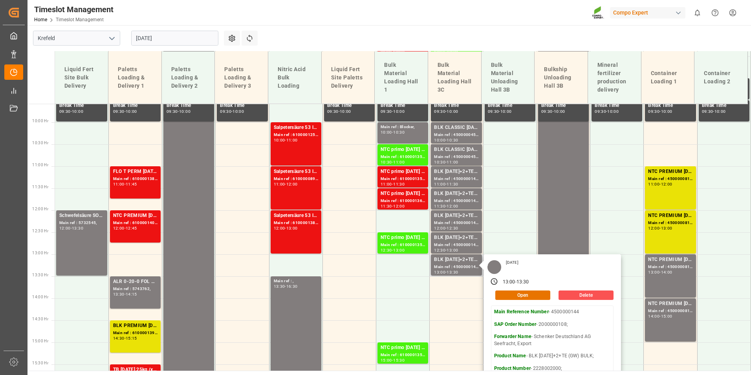
scroll to position [479, 0]
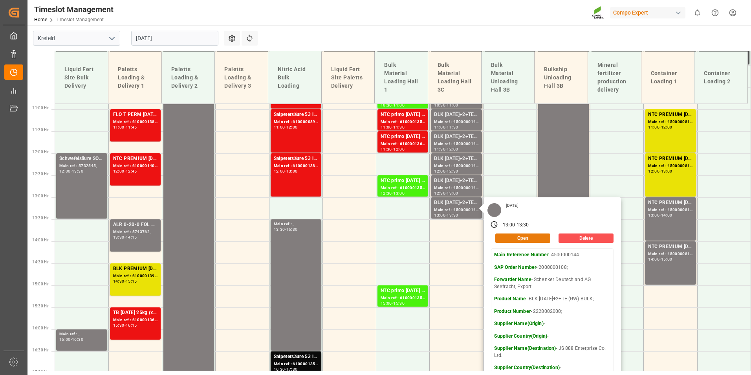
click at [534, 237] on button "Open" at bounding box center [522, 237] width 55 height 9
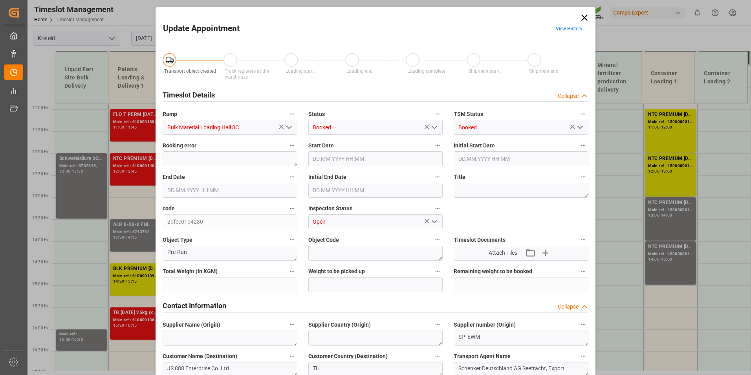
type input "53000"
type input "0"
type input "[DATE] 13:00"
type input "[DATE] 13:30"
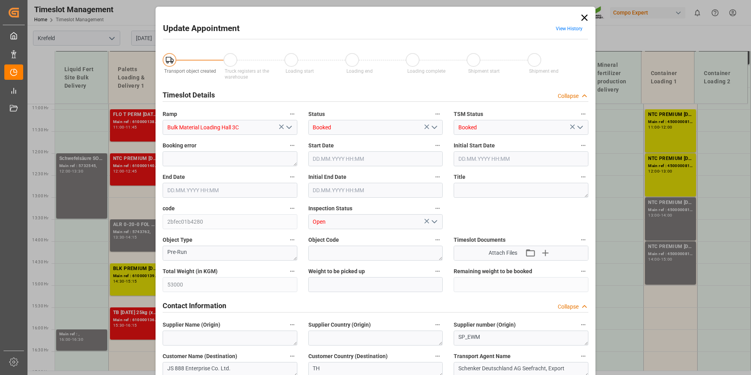
type input "[DATE] 13:30"
type input "[DATE] 11:53"
click at [565, 30] on link "View History" at bounding box center [569, 29] width 27 height 6
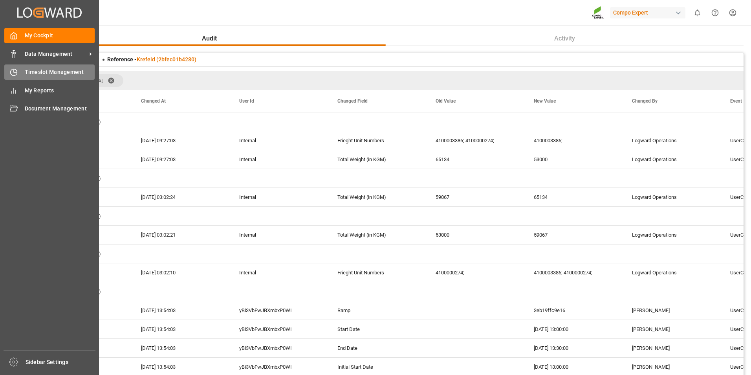
click at [14, 70] on icon at bounding box center [14, 72] width 8 height 8
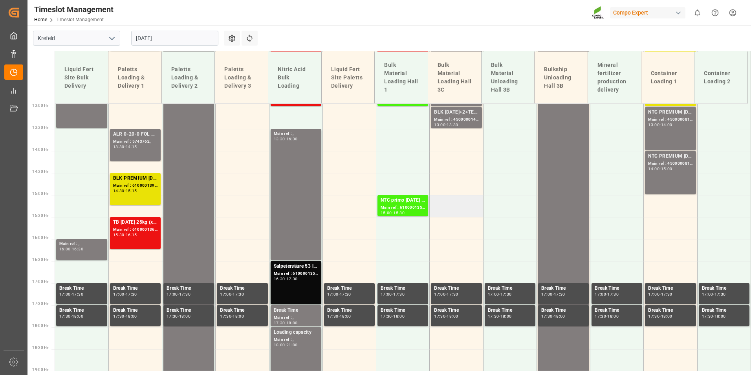
scroll to position [518, 0]
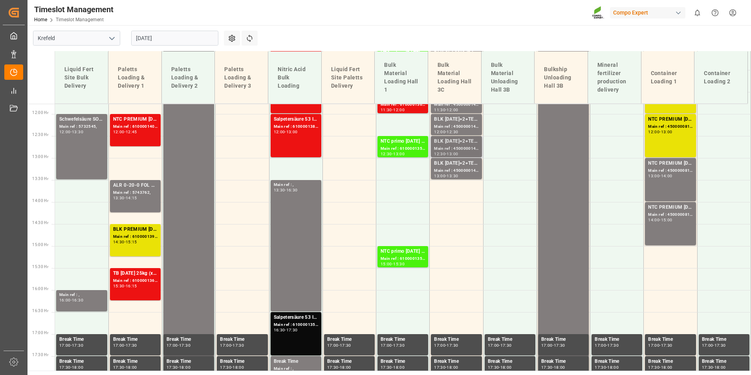
click at [452, 152] on div "13:00" at bounding box center [452, 154] width 11 height 4
click at [150, 187] on div "ALR 0-20-0 FOL 25 D,AT,CH,EN,BLN;BLK CLASSIC [DATE] FOL 25 D,EN,FR,NL,PL;BLK CL…" at bounding box center [135, 186] width 44 height 8
click at [193, 42] on input "[DATE]" at bounding box center [174, 38] width 87 height 15
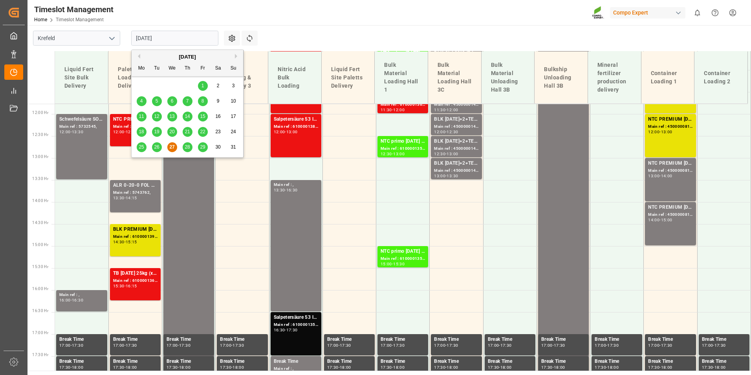
click at [237, 57] on button "Next Month" at bounding box center [237, 56] width 5 height 5
click at [200, 88] on div "5" at bounding box center [203, 85] width 10 height 9
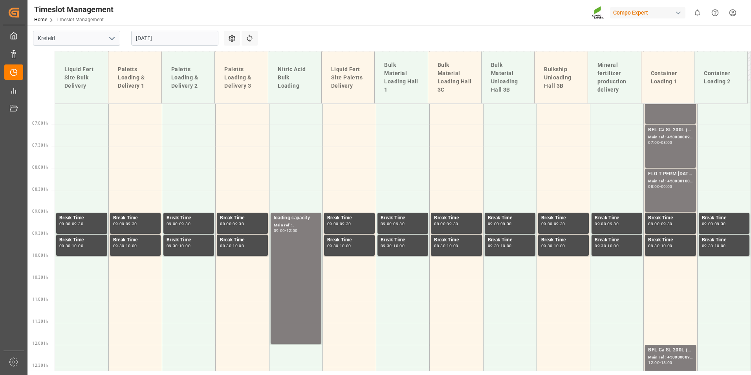
scroll to position [287, 0]
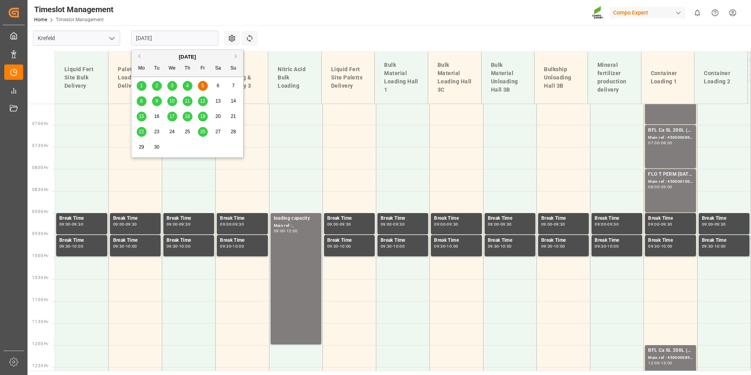
click at [169, 33] on input "[DATE]" at bounding box center [174, 38] width 87 height 15
click at [138, 57] on button "Previous Month" at bounding box center [138, 56] width 5 height 5
click at [172, 151] on div "27" at bounding box center [172, 147] width 10 height 9
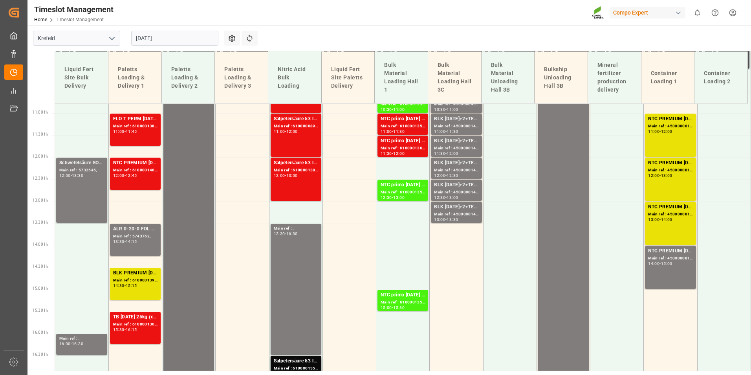
scroll to position [405, 0]
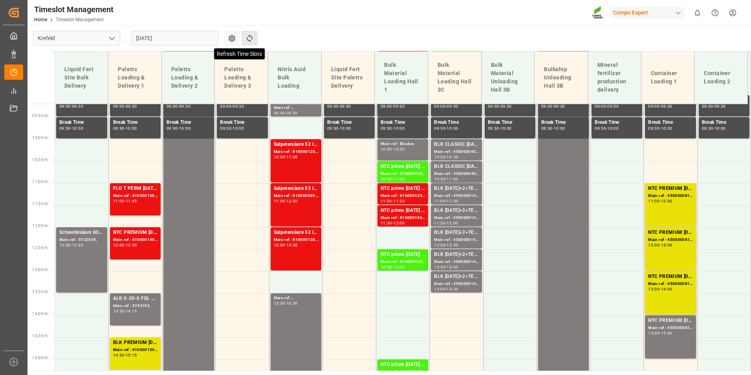
click at [253, 38] on icon at bounding box center [250, 38] width 8 height 8
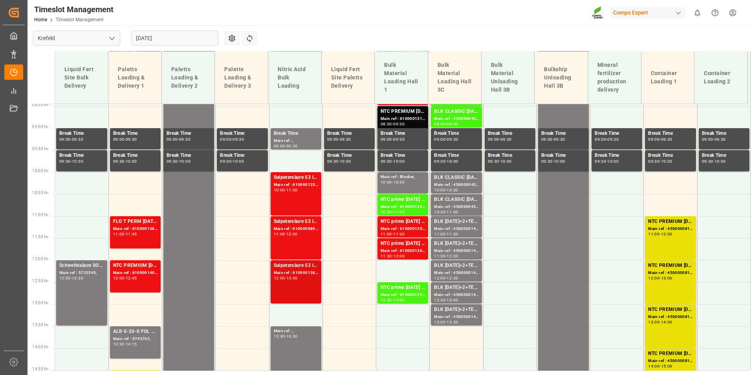
scroll to position [287, 0]
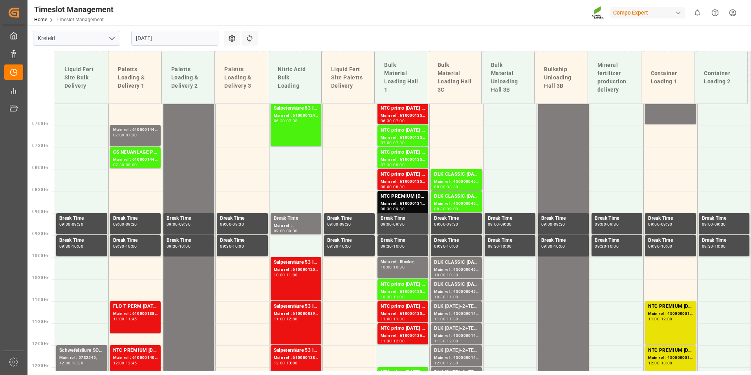
click at [191, 46] on div "[DATE]" at bounding box center [175, 38] width 98 height 26
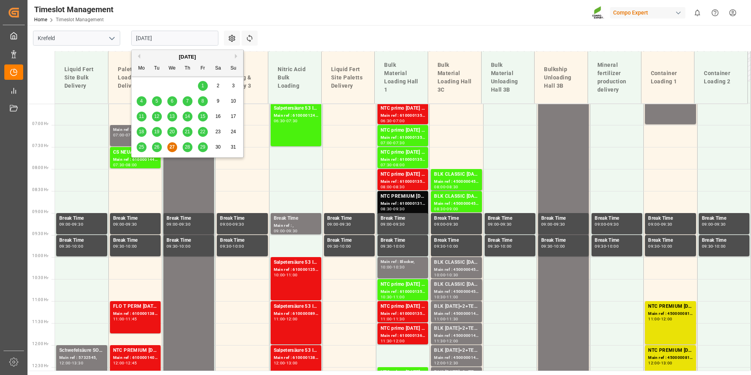
click at [189, 43] on input "[DATE]" at bounding box center [174, 38] width 87 height 15
click at [187, 152] on div "28" at bounding box center [188, 147] width 10 height 9
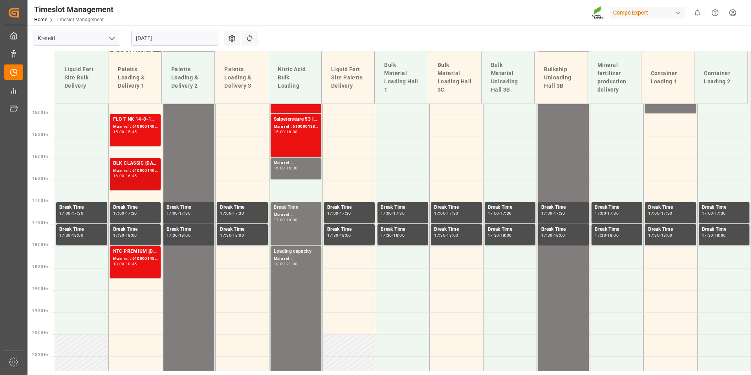
scroll to position [758, 0]
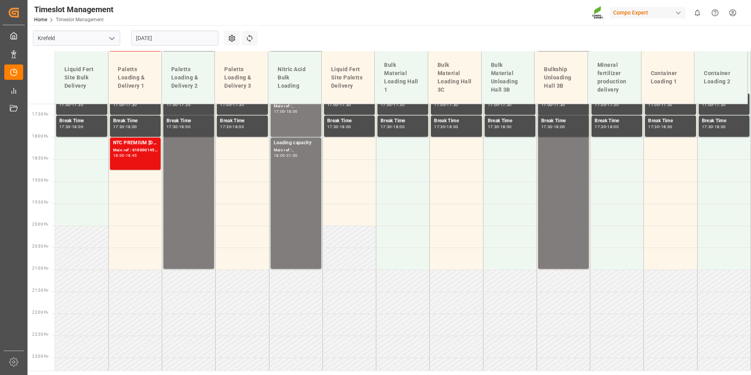
drag, startPoint x: 167, startPoint y: 38, endPoint x: 168, endPoint y: 45, distance: 7.2
click at [167, 38] on input "[DATE]" at bounding box center [174, 38] width 87 height 15
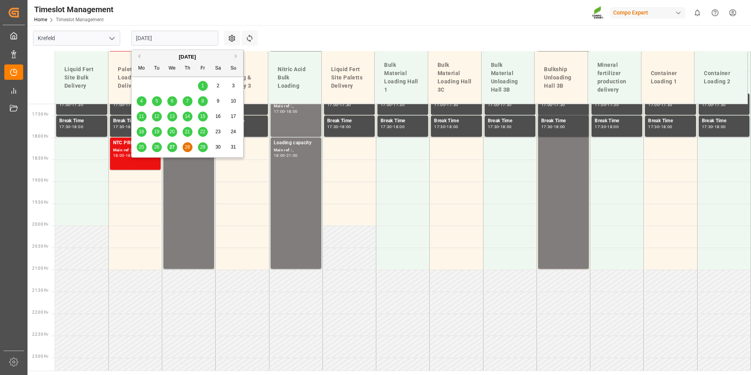
click at [172, 148] on span "27" at bounding box center [171, 147] width 5 height 6
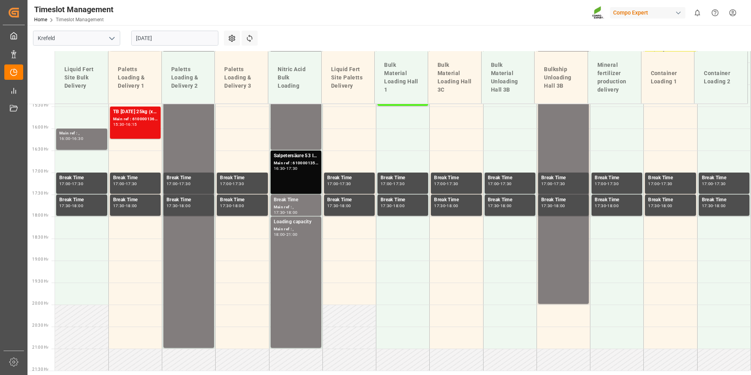
scroll to position [680, 0]
click at [126, 124] on div "-" at bounding box center [125, 124] width 1 height 4
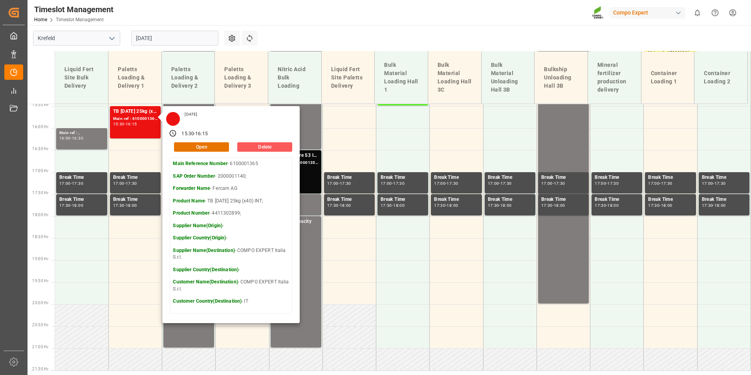
click at [267, 143] on button "Delete" at bounding box center [264, 146] width 55 height 9
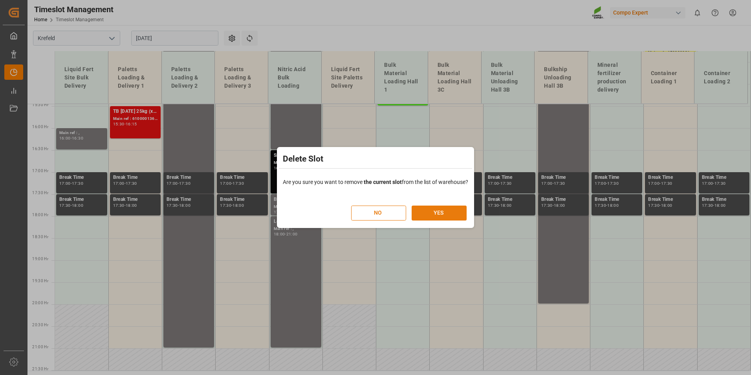
click at [455, 216] on button "YES" at bounding box center [439, 212] width 55 height 15
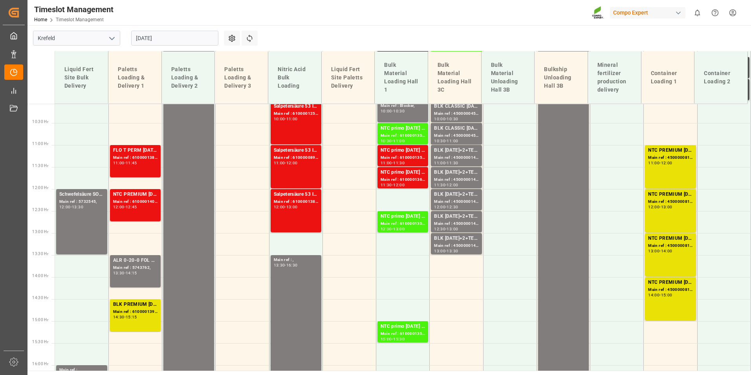
scroll to position [439, 0]
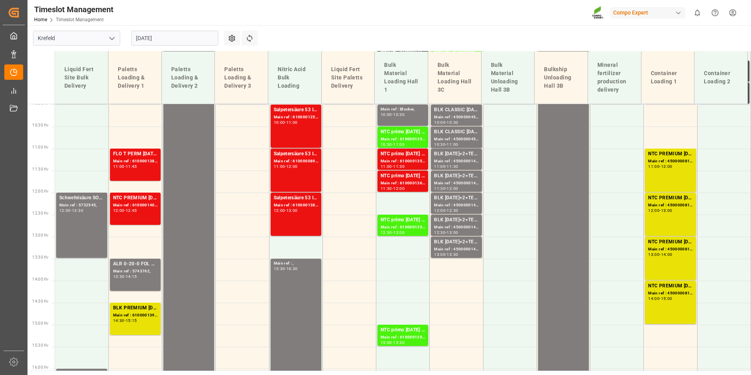
click at [180, 40] on input "[DATE]" at bounding box center [174, 38] width 87 height 15
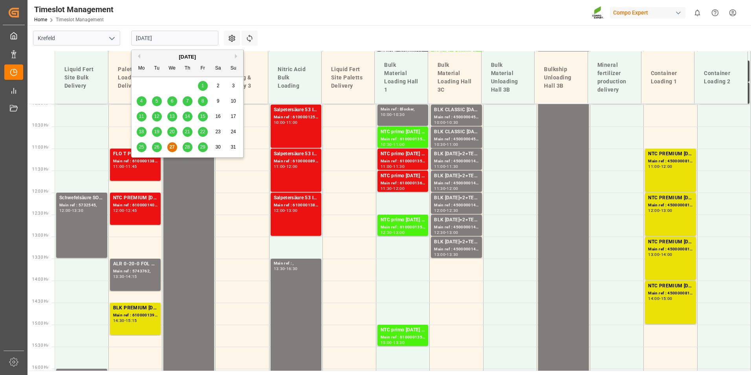
click at [189, 152] on div "28" at bounding box center [188, 147] width 10 height 9
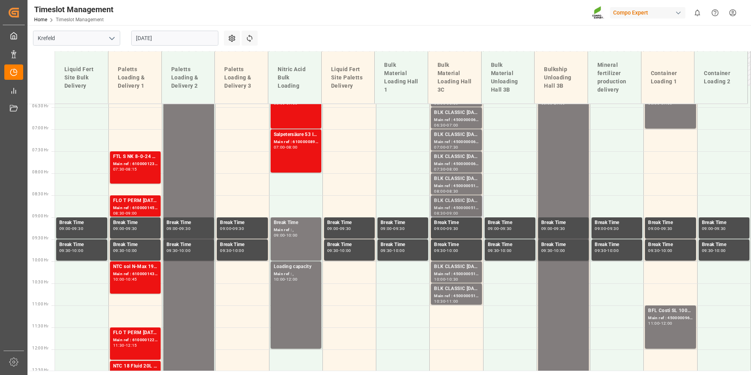
scroll to position [208, 0]
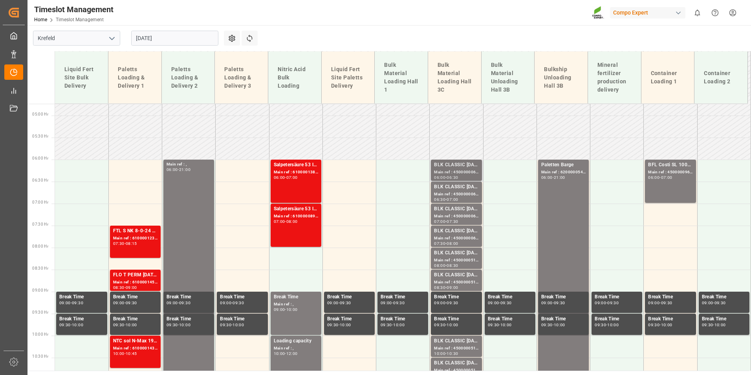
click at [457, 166] on div "BLK CLASSIC [DATE]+3+TE BULK;" at bounding box center [456, 165] width 44 height 8
click at [457, 187] on div "BLK CLASSIC [DATE]+3+TE BULK;" at bounding box center [456, 187] width 44 height 8
click at [459, 218] on div "Main ref : 4500000067, 2000000015;" at bounding box center [456, 216] width 44 height 7
click at [461, 234] on div "BLK CLASSIC [DATE]+3+TE BULK;" at bounding box center [456, 231] width 44 height 8
click at [459, 261] on div "Main ref : 4500000514, 2000000417;" at bounding box center [456, 260] width 44 height 7
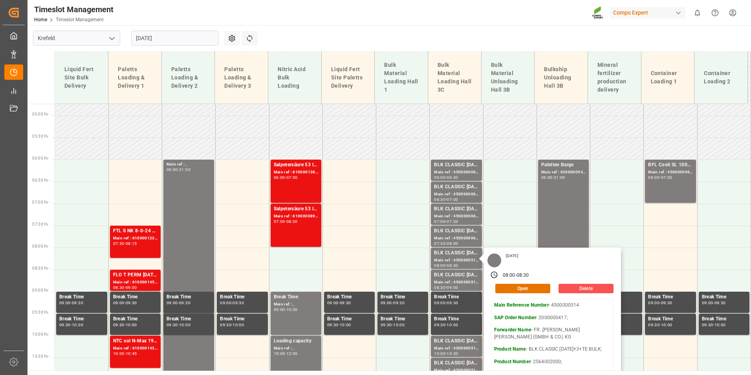
scroll to position [287, 0]
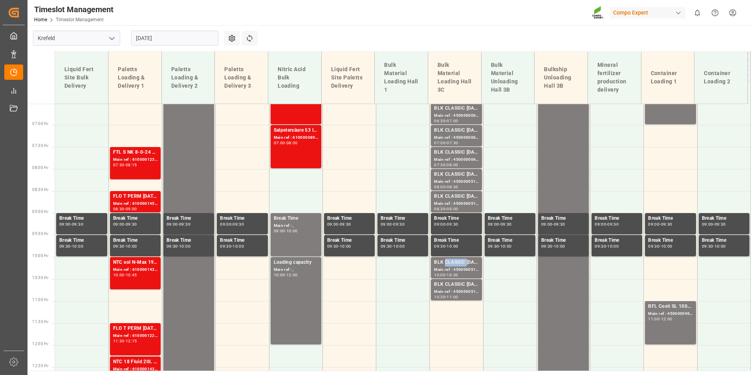
click at [461, 262] on div "BLK CLASSIC [DATE]+3+TE BULK;" at bounding box center [456, 263] width 44 height 8
click at [457, 177] on div "BLK CLASSIC [DATE]+3+TE BULK;" at bounding box center [456, 175] width 44 height 8
click at [458, 197] on div "BLK CLASSIC [DATE]+3+TE BULK;" at bounding box center [456, 197] width 44 height 8
click at [458, 266] on div "BLK CLASSIC [DATE]+3+TE BULK;" at bounding box center [456, 263] width 44 height 8
click at [460, 284] on div "BLK CLASSIC [DATE]+3+TE BULK;" at bounding box center [456, 285] width 44 height 8
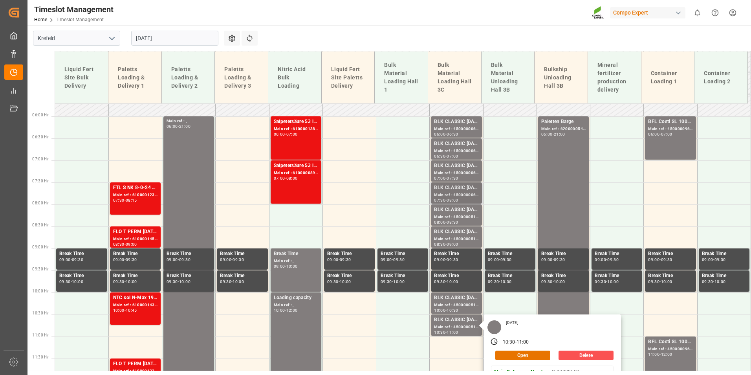
scroll to position [208, 0]
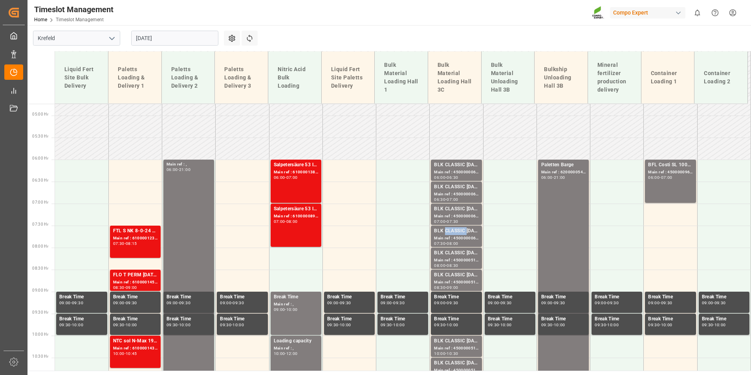
click at [455, 229] on div "BLK CLASSIC [DATE]+3+TE BULK;" at bounding box center [456, 231] width 44 height 8
click at [456, 257] on div "Main ref : 4500000514, 2000000417;" at bounding box center [456, 260] width 44 height 7
click at [453, 240] on div "Main ref : 4500000068, 2000000015;" at bounding box center [456, 238] width 44 height 7
click at [451, 220] on div "07:30" at bounding box center [452, 222] width 11 height 4
click at [451, 198] on div "07:00" at bounding box center [452, 200] width 11 height 4
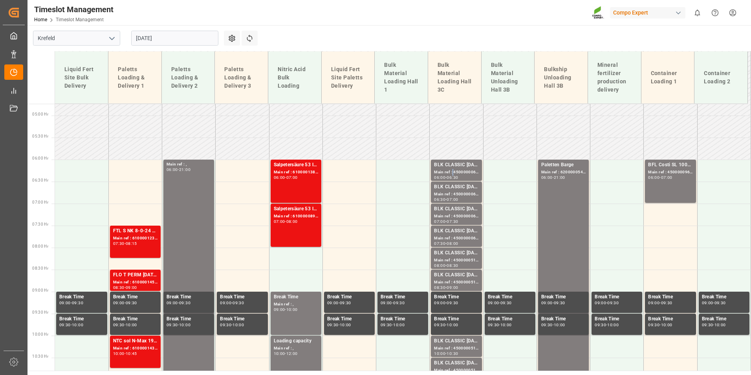
click at [451, 172] on div "Main ref : 4500000066, 2000000015;" at bounding box center [456, 172] width 44 height 7
click at [458, 235] on div "Main ref : 4500000068, 2000000015;" at bounding box center [456, 238] width 44 height 7
click at [458, 258] on div "Main ref : 4500000514, 2000000417;" at bounding box center [456, 260] width 44 height 7
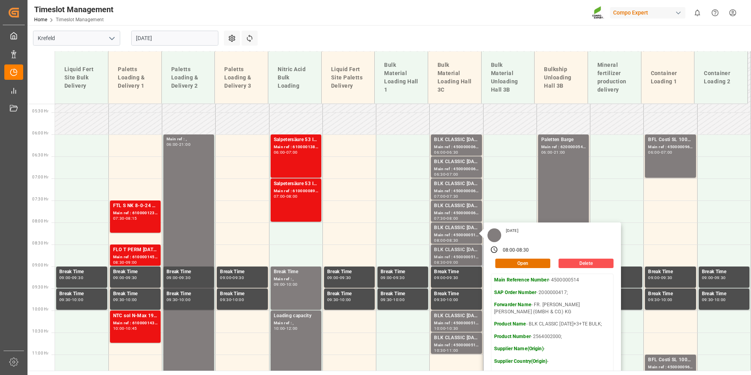
scroll to position [248, 0]
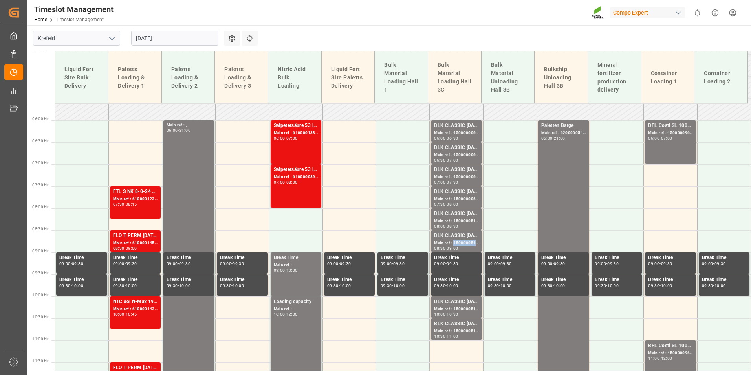
click at [470, 243] on div "Main ref : 4500000515, 2000000417;" at bounding box center [456, 243] width 44 height 7
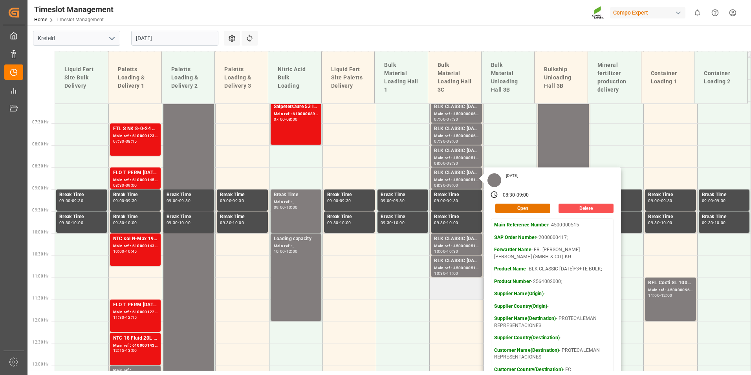
scroll to position [365, 0]
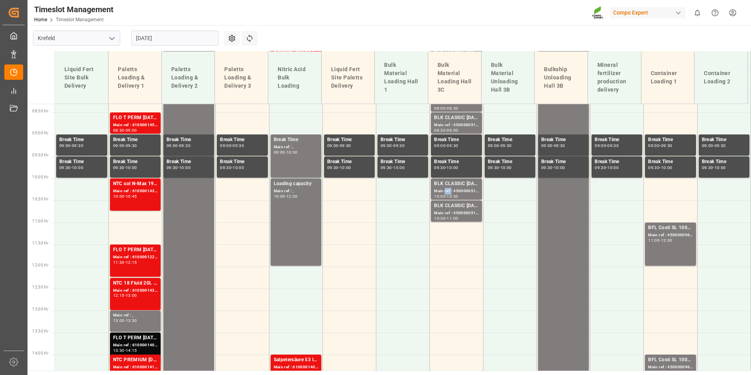
click at [444, 192] on div "Main ref : 4500000513, 2000000417;" at bounding box center [456, 191] width 44 height 7
click at [459, 203] on div "BLK CLASSIC [DATE]+3+TE BULK;" at bounding box center [456, 206] width 44 height 8
click at [455, 118] on div "BLK CLASSIC [DATE]+3+TE BULK;" at bounding box center [456, 118] width 44 height 8
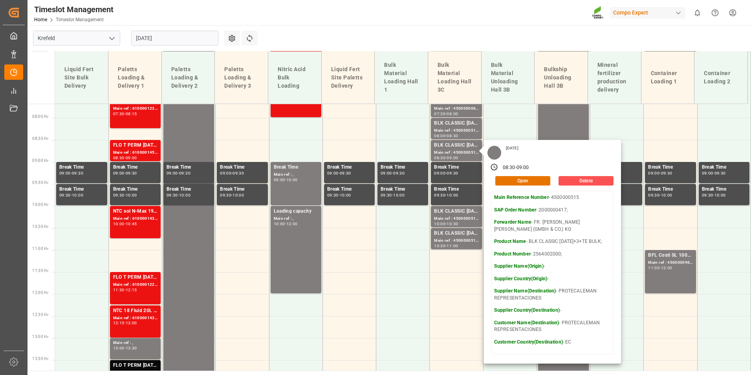
scroll to position [326, 0]
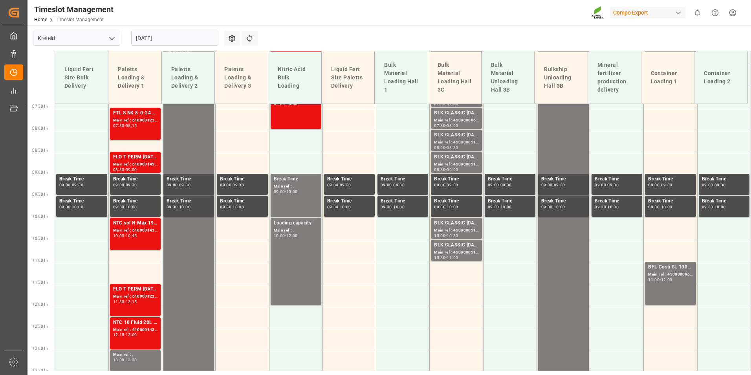
click at [451, 137] on div "BLK CLASSIC [DATE]+3+TE BULK;" at bounding box center [456, 135] width 44 height 8
click at [451, 156] on div "BLK CLASSIC [DATE]+3+TE BULK;" at bounding box center [456, 157] width 44 height 8
click at [450, 224] on div "BLK CLASSIC [DATE]+3+TE BULK;" at bounding box center [456, 223] width 44 height 8
click at [457, 253] on div "Main ref : 4500000512, 2000000417;" at bounding box center [456, 252] width 44 height 7
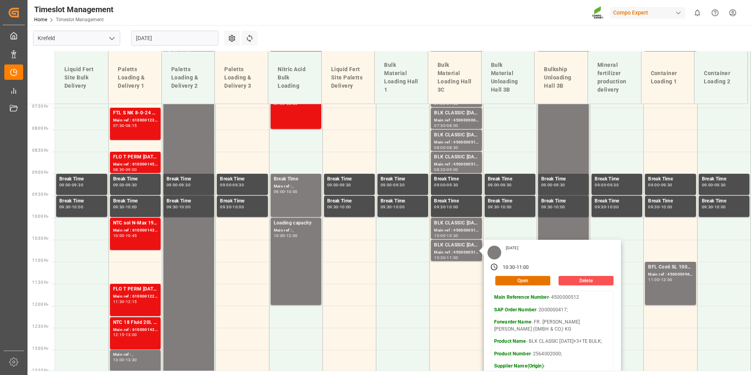
click at [175, 34] on input "[DATE]" at bounding box center [174, 38] width 87 height 15
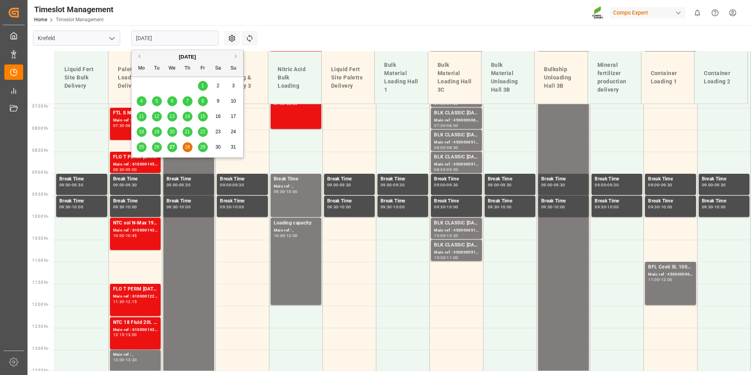
click at [207, 145] on div "29" at bounding box center [203, 147] width 10 height 9
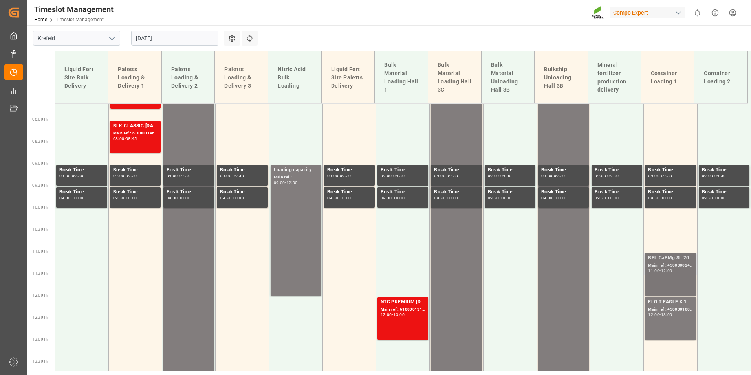
scroll to position [405, 0]
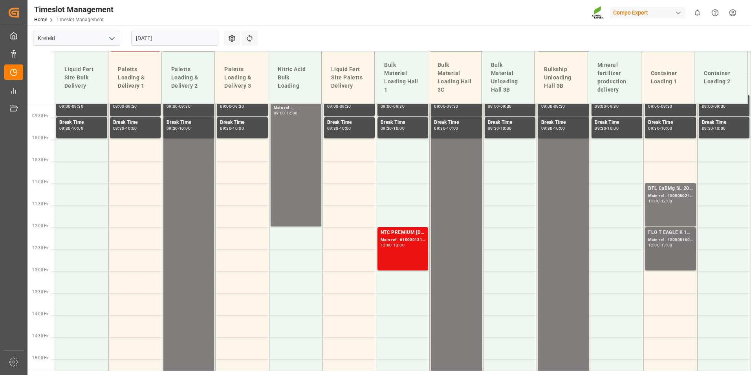
click at [670, 236] on div "FLO T EAGLE K 12-0-24 25kg (x40) INT;" at bounding box center [670, 233] width 44 height 8
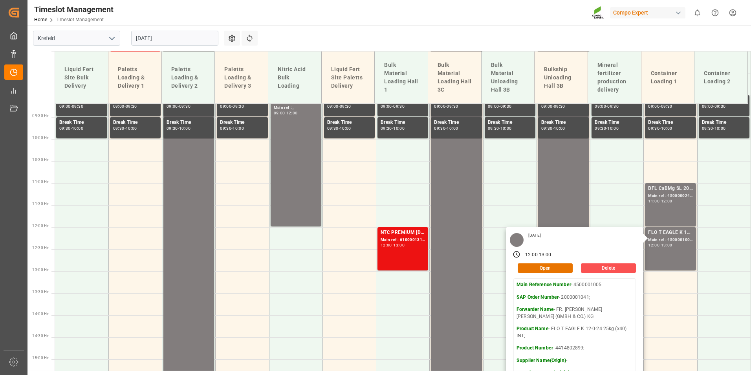
click at [174, 40] on input "[DATE]" at bounding box center [174, 38] width 87 height 15
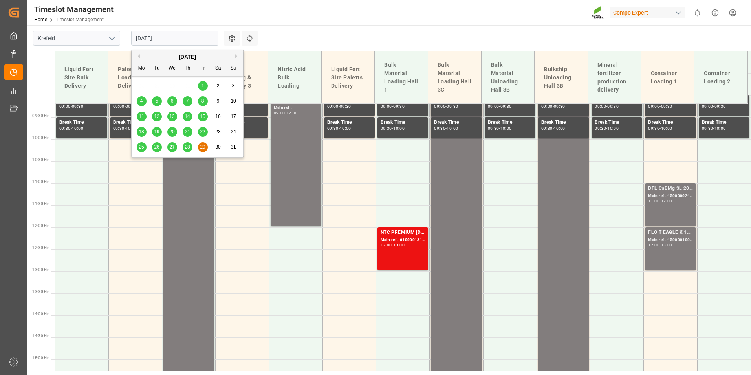
click at [172, 150] on div "27" at bounding box center [172, 147] width 10 height 9
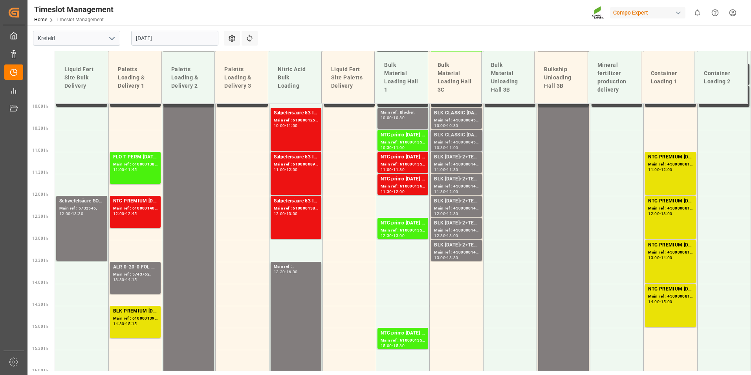
scroll to position [318, 0]
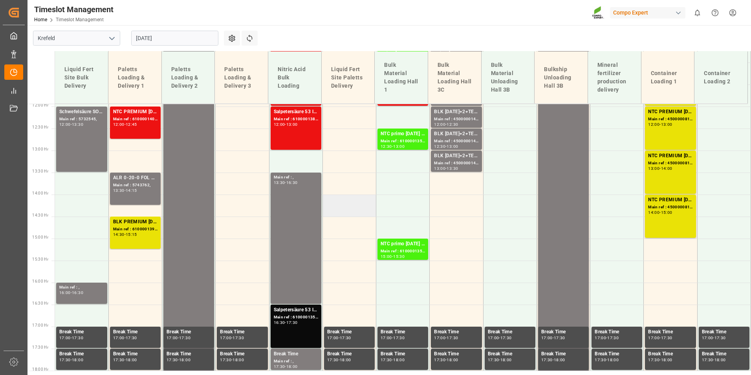
scroll to position [523, 0]
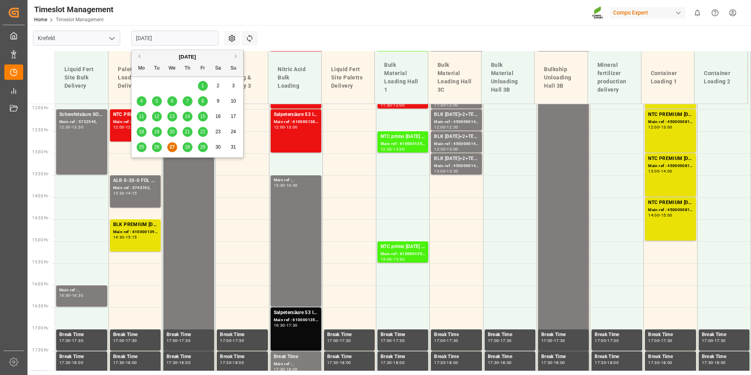
click at [183, 35] on input "[DATE]" at bounding box center [174, 38] width 87 height 15
click at [190, 146] on div "28" at bounding box center [188, 147] width 10 height 9
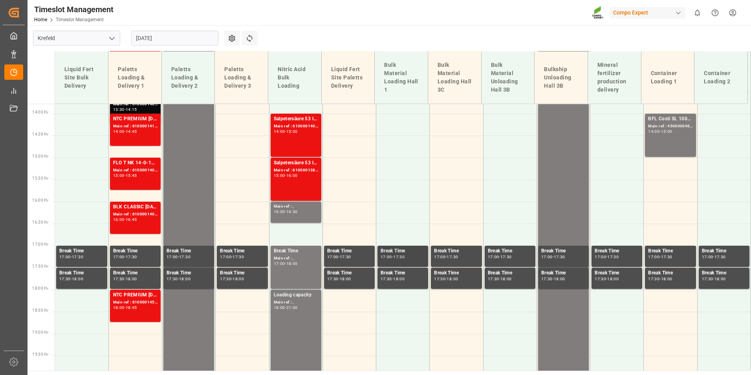
scroll to position [680, 0]
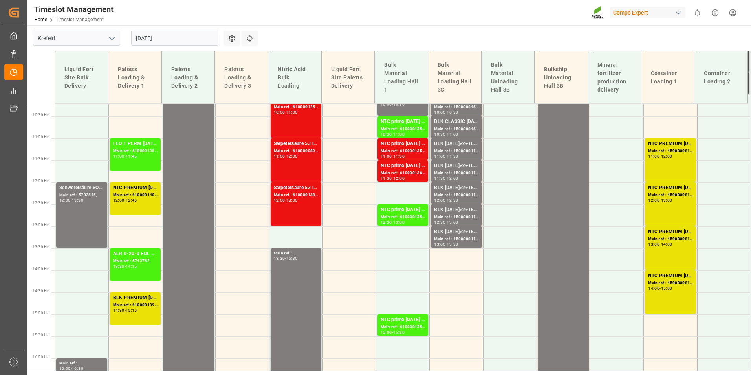
scroll to position [449, 0]
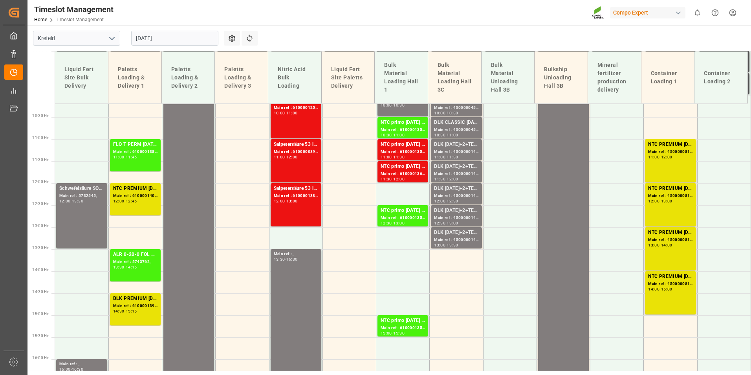
click at [162, 36] on input "[DATE]" at bounding box center [174, 38] width 87 height 15
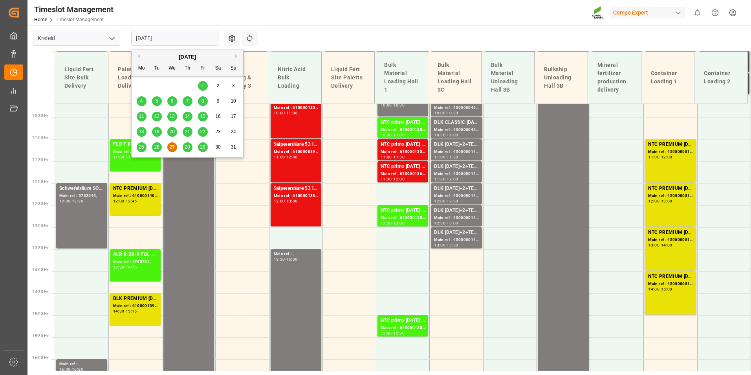
click at [187, 150] on span "28" at bounding box center [187, 147] width 5 height 6
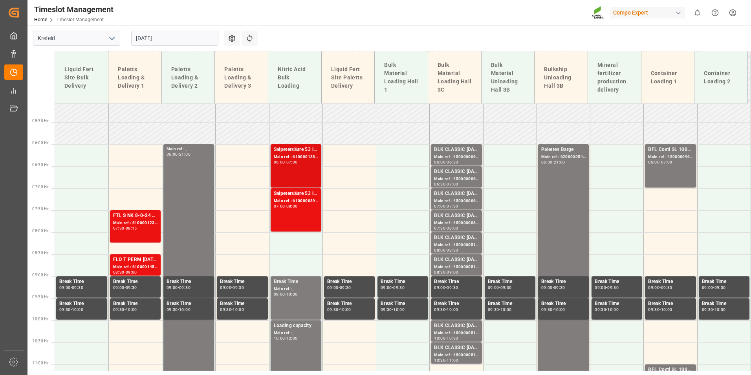
scroll to position [213, 0]
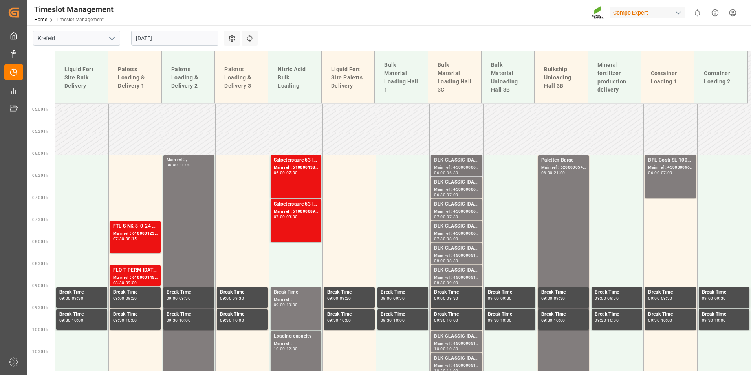
click at [434, 163] on div "BLK CLASSIC [DATE]+3+TE BULK;" at bounding box center [456, 160] width 44 height 8
click at [450, 182] on div "BLK CLASSIC [DATE]+3+TE BULK;" at bounding box center [456, 182] width 44 height 8
click at [676, 177] on div "BFL Costi SL 1000L IBC EGY; Main ref : 4500000963, 2000000357; 06:00 - 07:00" at bounding box center [670, 176] width 44 height 40
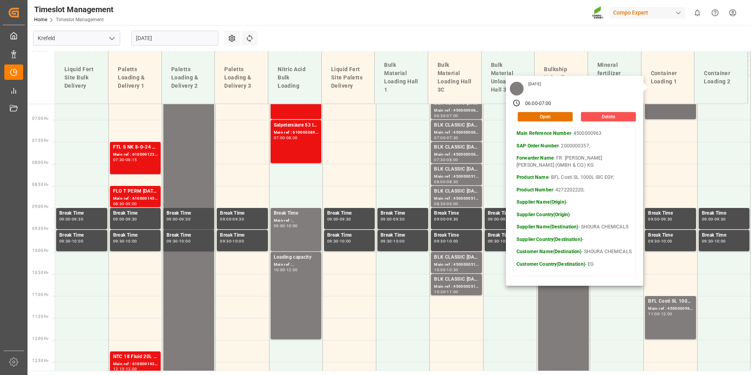
scroll to position [409, 0]
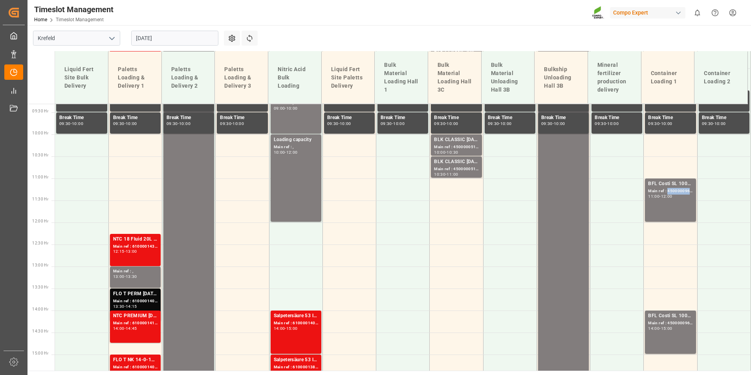
click at [677, 194] on div "Main ref : 4500000964, 2000000357;" at bounding box center [670, 191] width 44 height 7
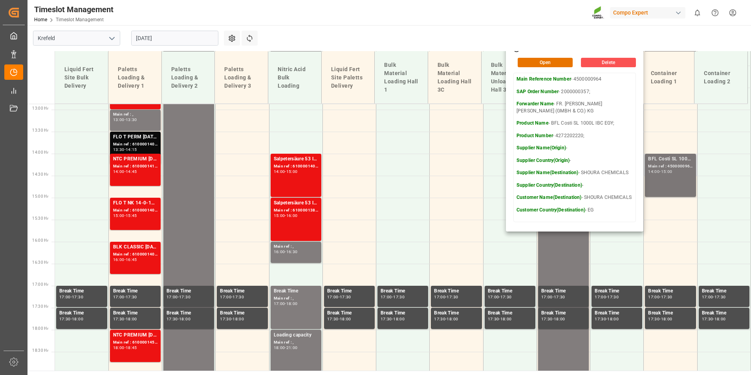
scroll to position [567, 0]
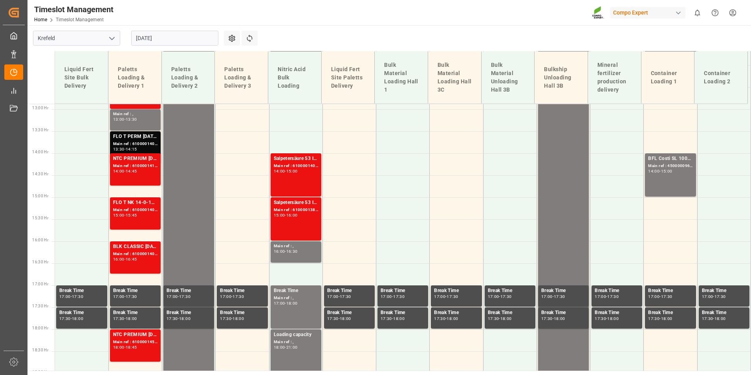
click at [667, 180] on div "BFL Costi SL 1000L IBC EGY; Main ref : 4500000965, 2000000357; 14:00 - 15:00" at bounding box center [670, 175] width 44 height 40
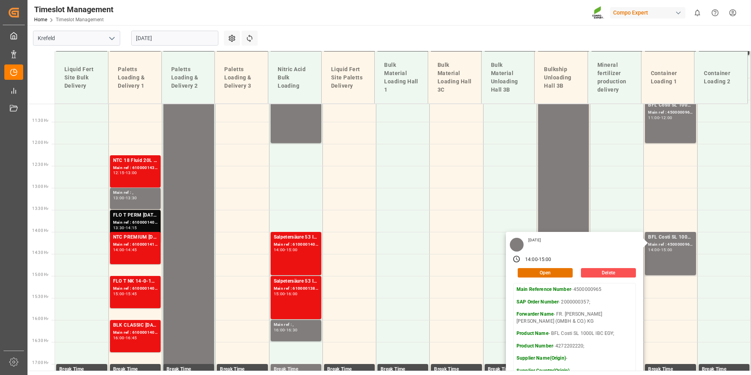
scroll to position [331, 0]
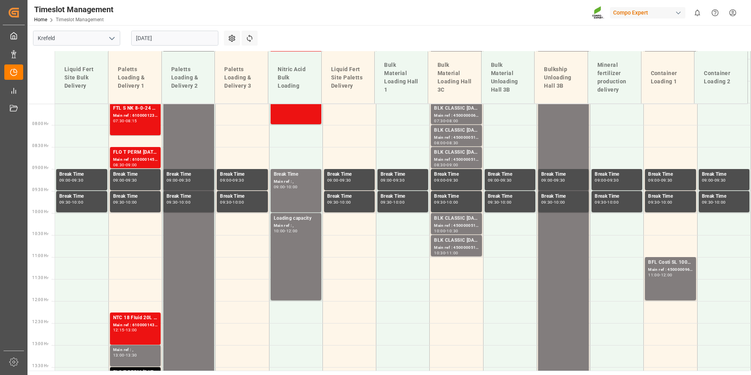
click at [164, 38] on input "[DATE]" at bounding box center [174, 38] width 87 height 15
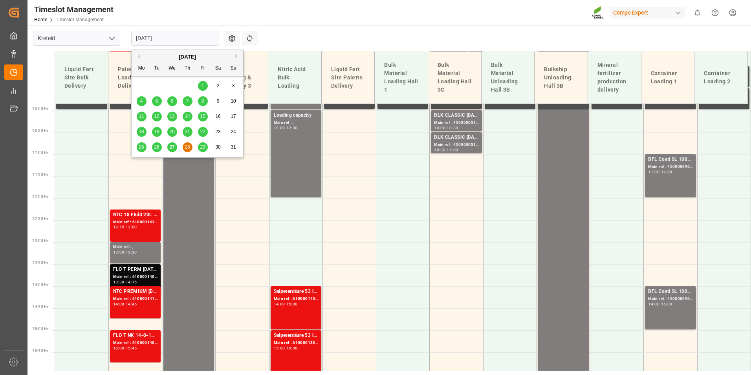
scroll to position [567, 0]
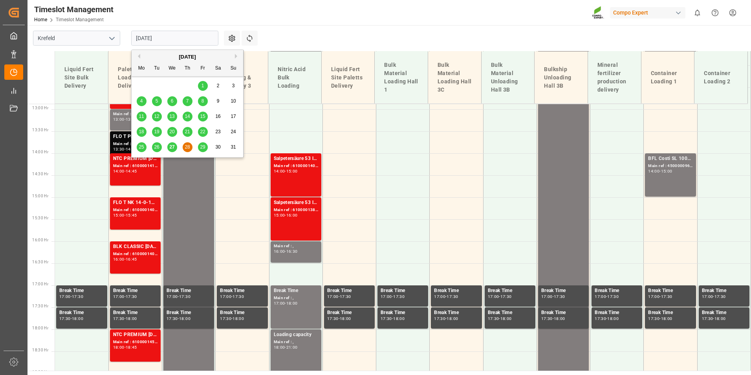
click at [204, 147] on span "29" at bounding box center [202, 147] width 5 height 6
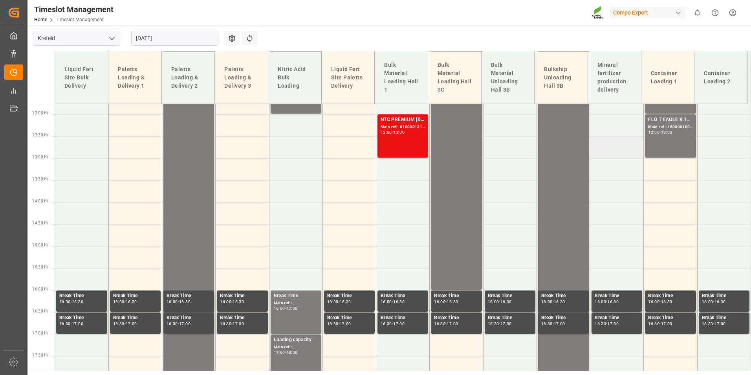
scroll to position [449, 0]
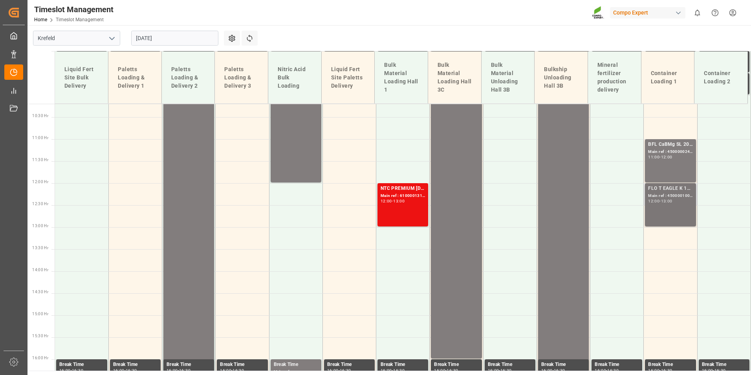
click at [667, 208] on div "FLO T EAGLE K 12-0-24 25kg (x40) INT; Main ref : 4500001005, 2000001041; 12:00 …" at bounding box center [670, 205] width 44 height 40
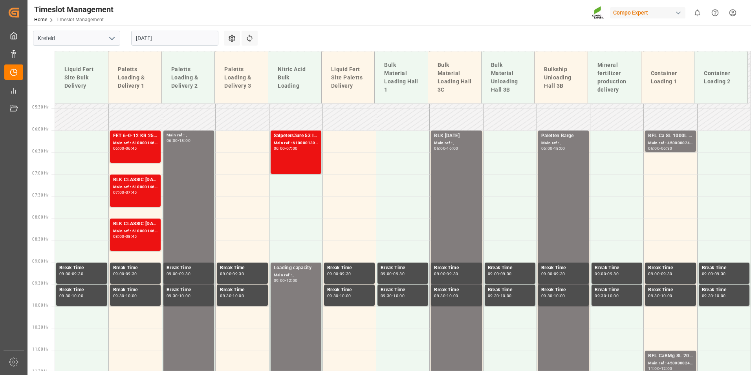
scroll to position [213, 0]
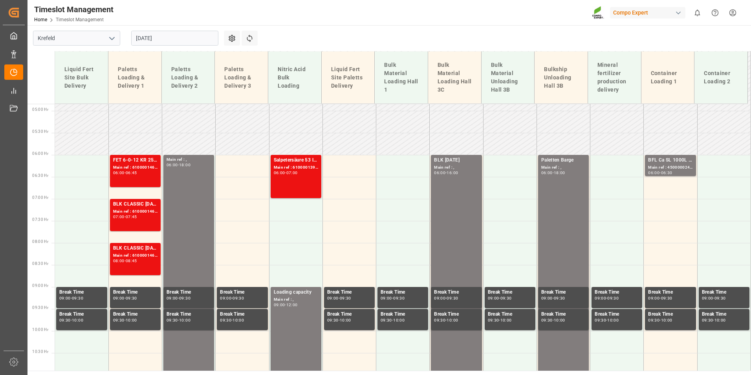
click at [180, 39] on input "[DATE]" at bounding box center [174, 38] width 87 height 15
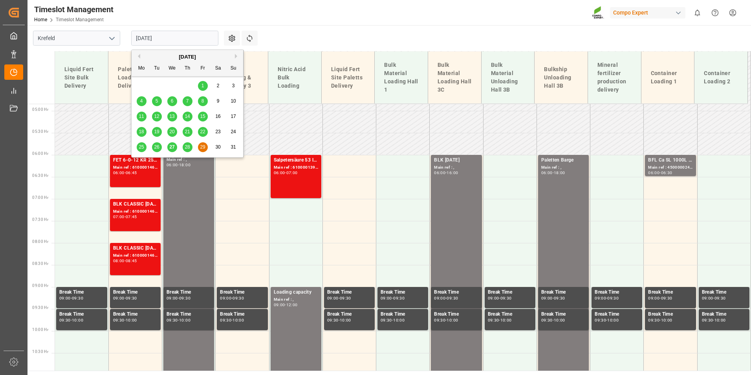
click at [189, 145] on span "28" at bounding box center [187, 147] width 5 height 6
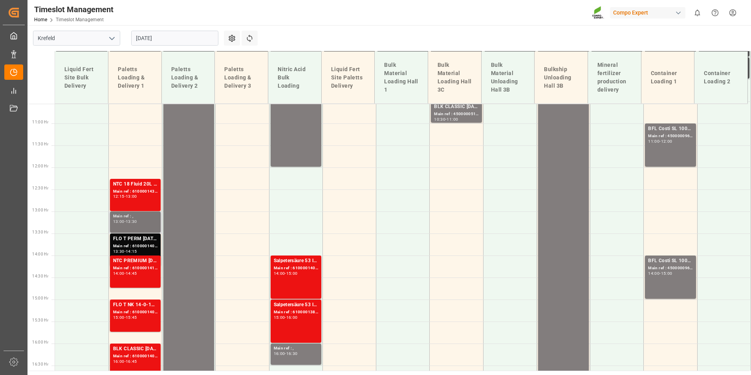
scroll to position [498, 0]
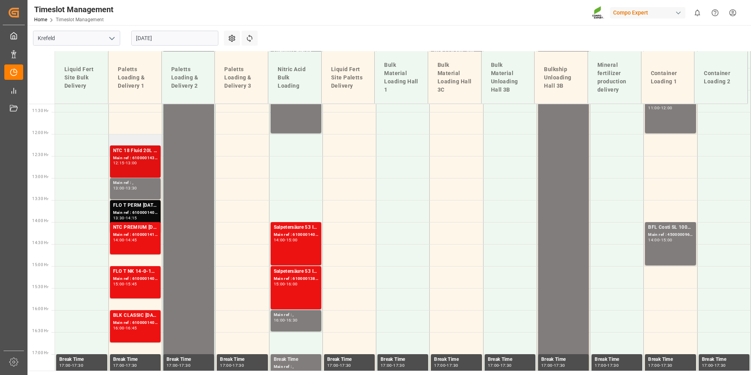
click at [109, 164] on div "NTC 18 Fluid 20L (x48) DE;BT T NK 18-2-17 11%UH 3M 25kg (x40) INT;NTC CLASSIC 1…" at bounding box center [135, 161] width 53 height 33
click at [135, 191] on div "Main ref : , 13:00 - 13:30" at bounding box center [135, 189] width 44 height 18
click at [136, 211] on div "Main ref : 6100001405, 2000001220;" at bounding box center [135, 212] width 44 height 7
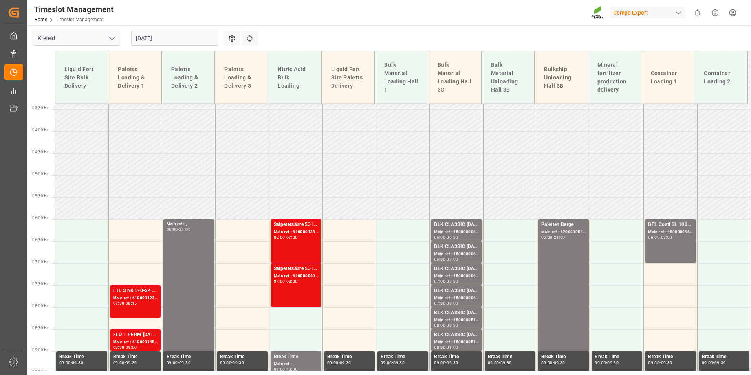
scroll to position [144, 0]
